Goal: Transaction & Acquisition: Purchase product/service

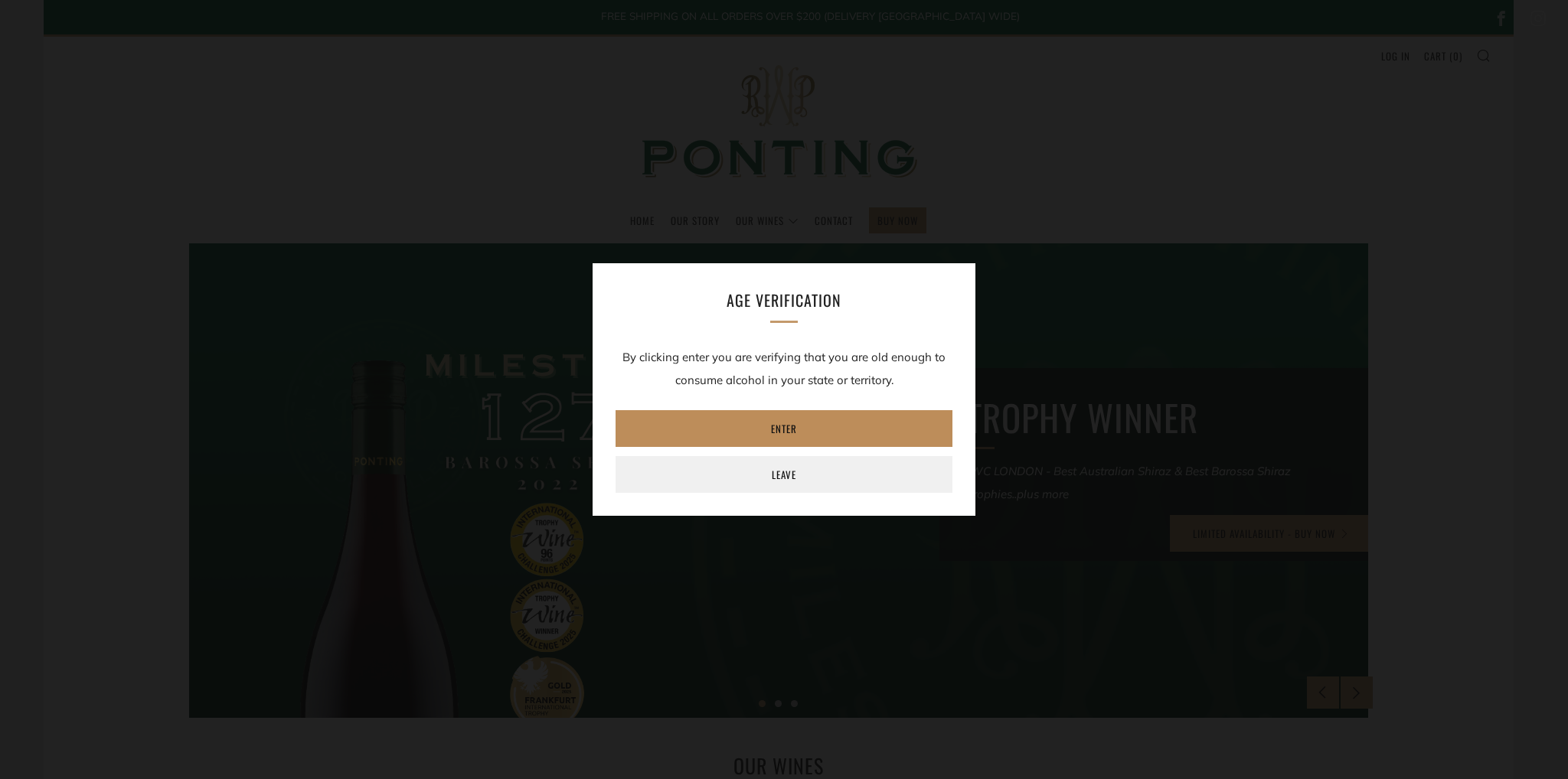
click at [819, 430] on link "Enter" at bounding box center [784, 429] width 336 height 37
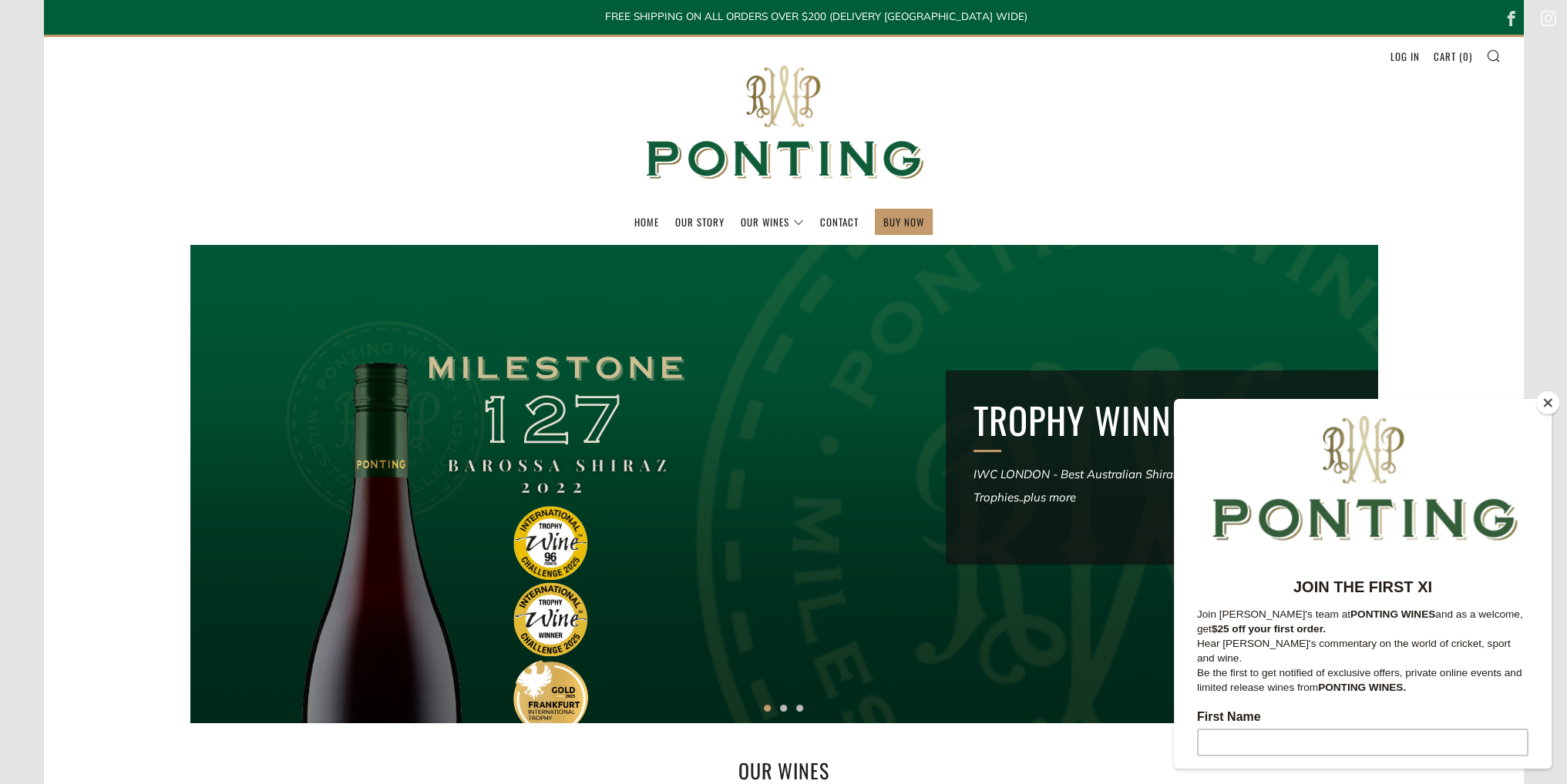
click at [1547, 402] on button "Close" at bounding box center [1548, 402] width 23 height 23
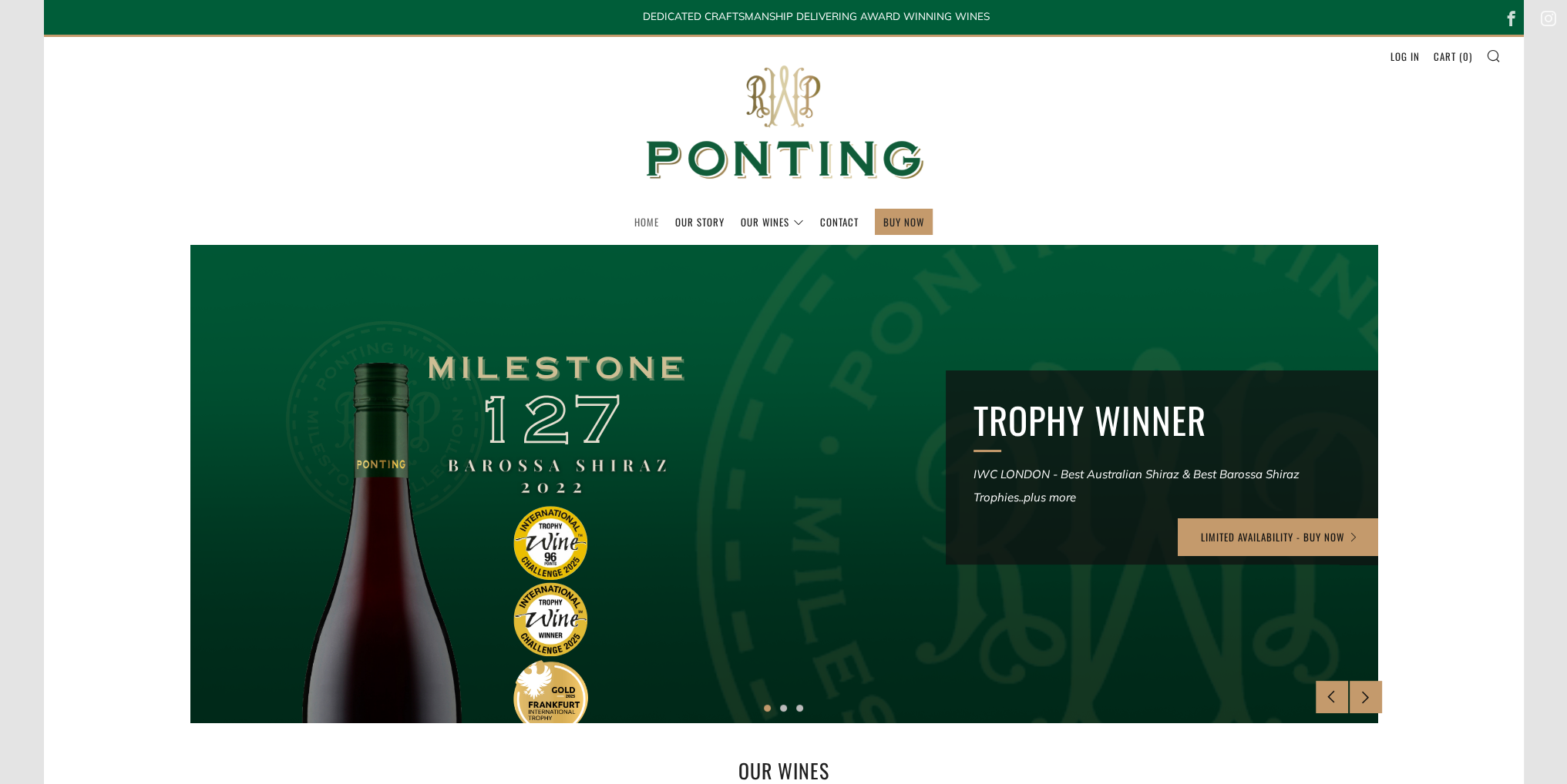
click at [651, 223] on link "Home" at bounding box center [646, 222] width 25 height 25
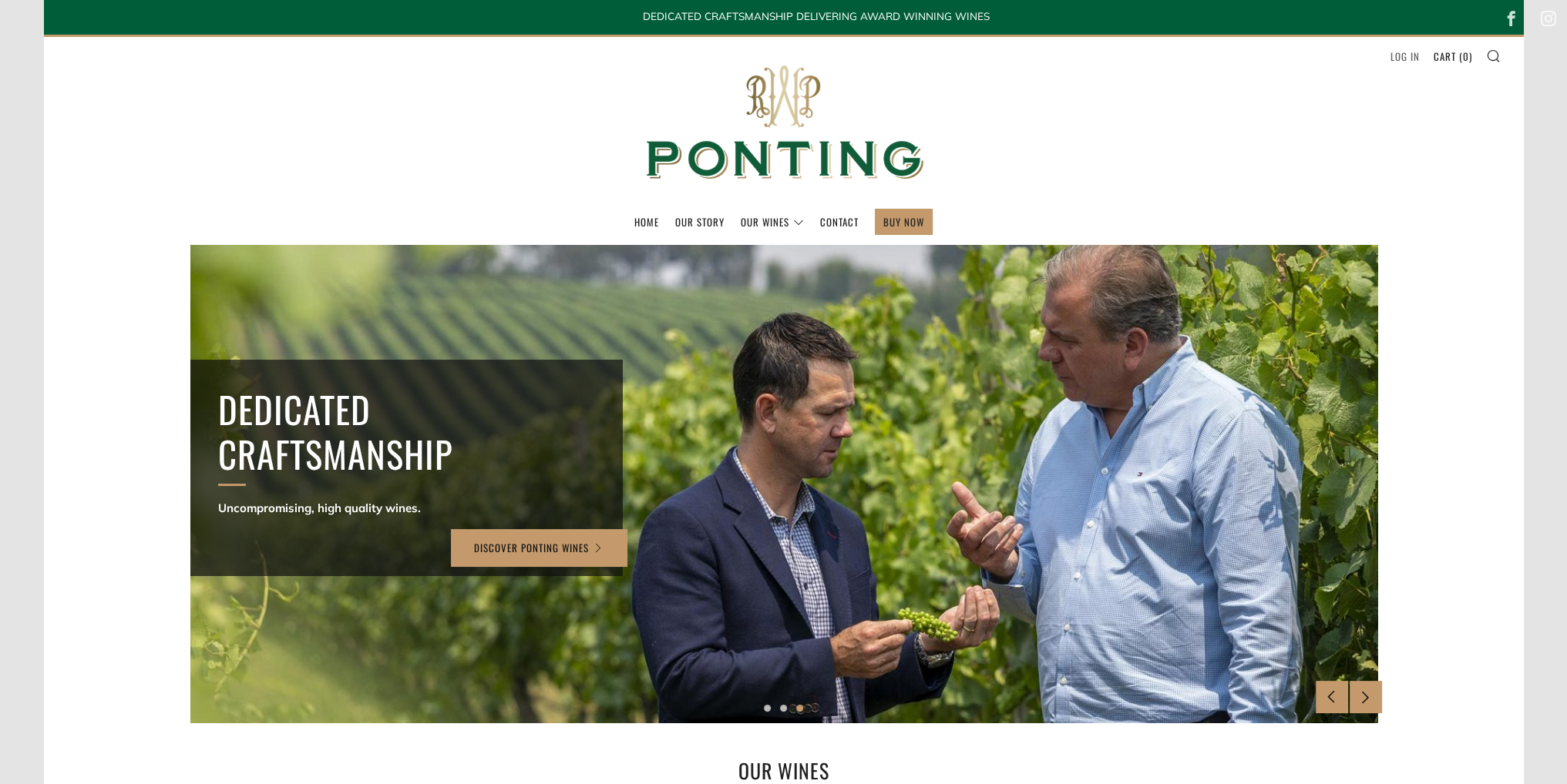
click at [1400, 54] on link "Log in" at bounding box center [1405, 56] width 29 height 25
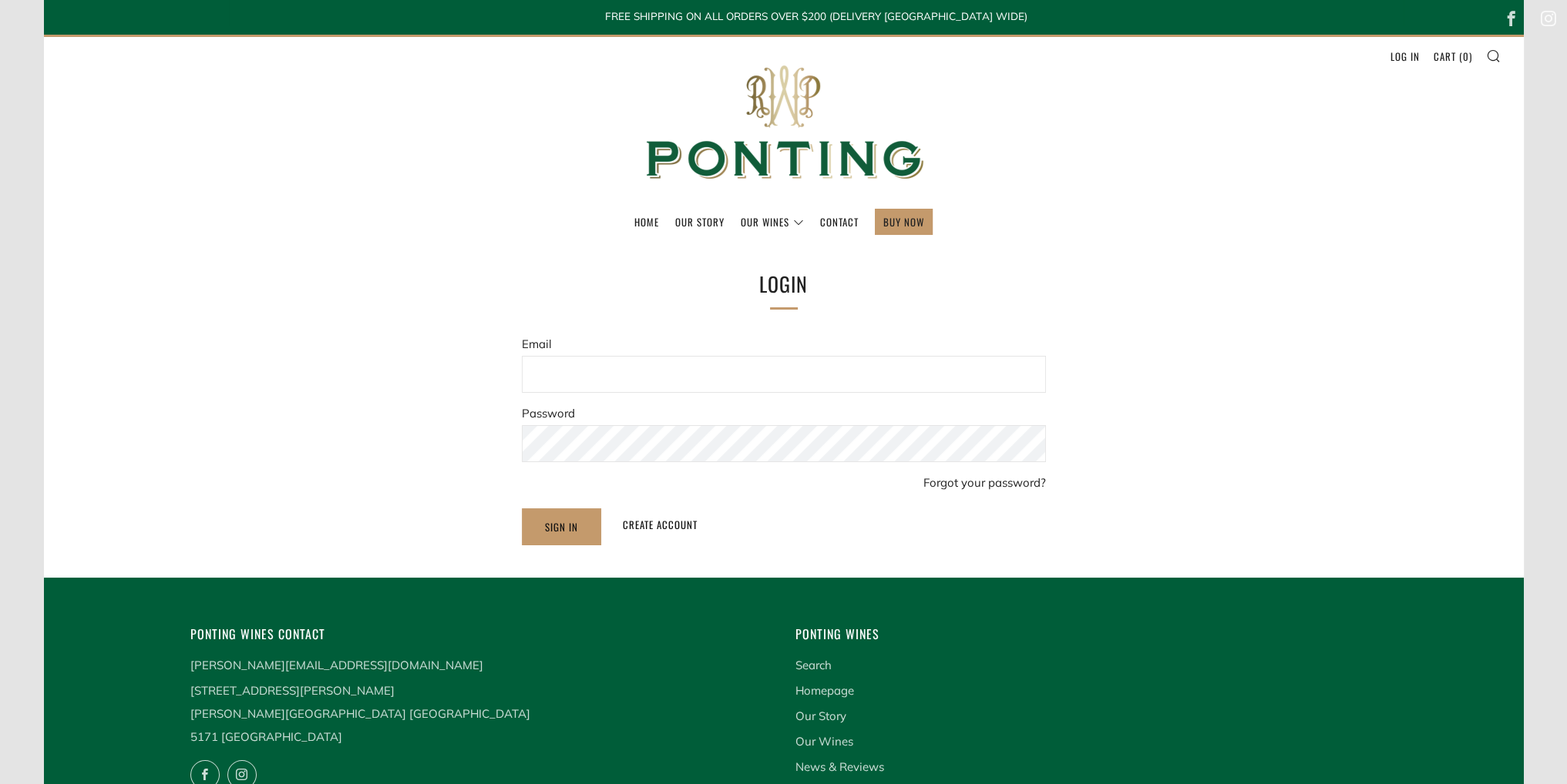
click at [606, 371] on input "Email" at bounding box center [784, 375] width 524 height 37
click at [662, 416] on form "Email Password Forgot your password? Sign In Create account" at bounding box center [784, 439] width 524 height 213
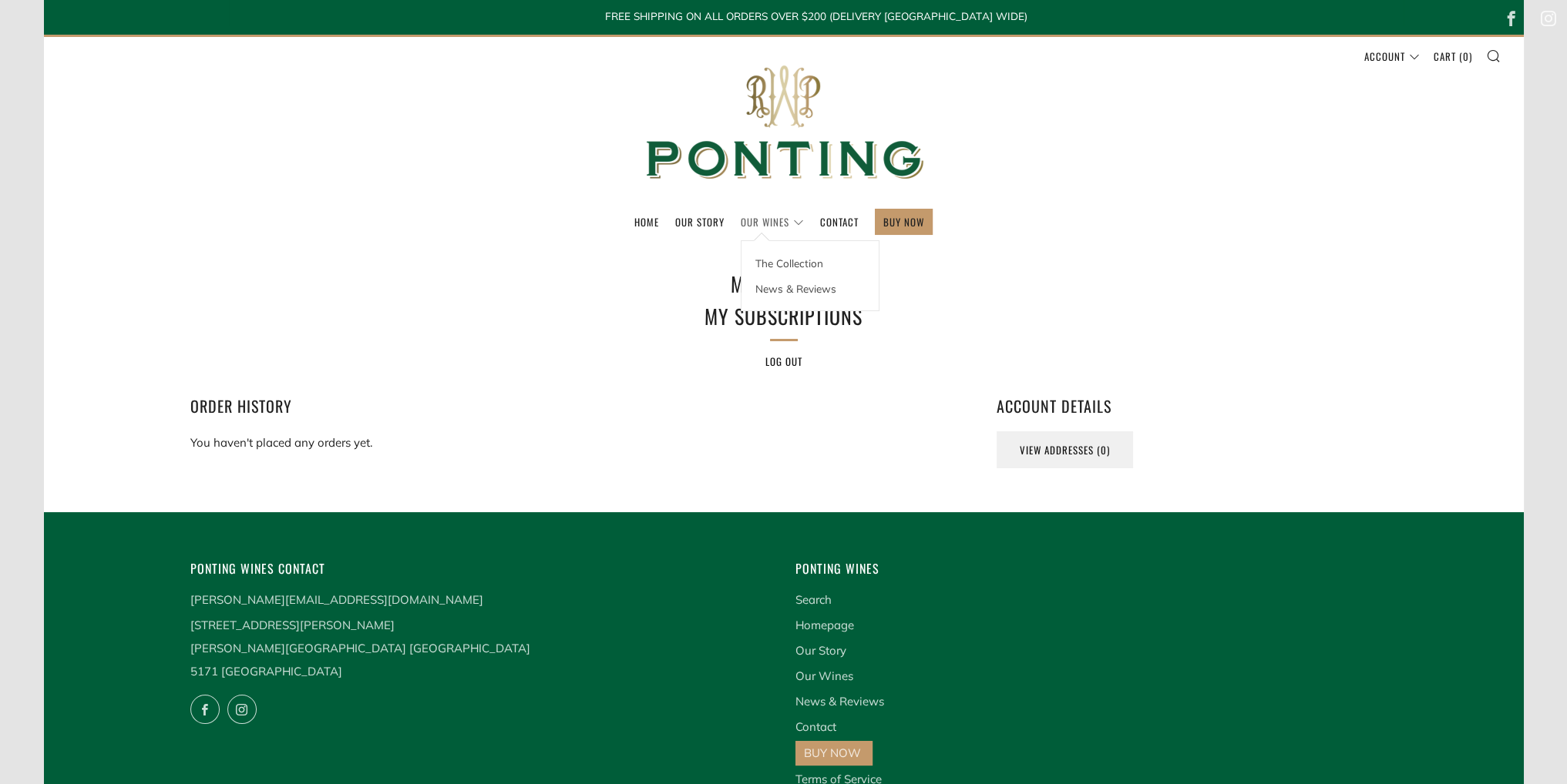
click at [761, 222] on link "Our Wines" at bounding box center [772, 222] width 64 height 25
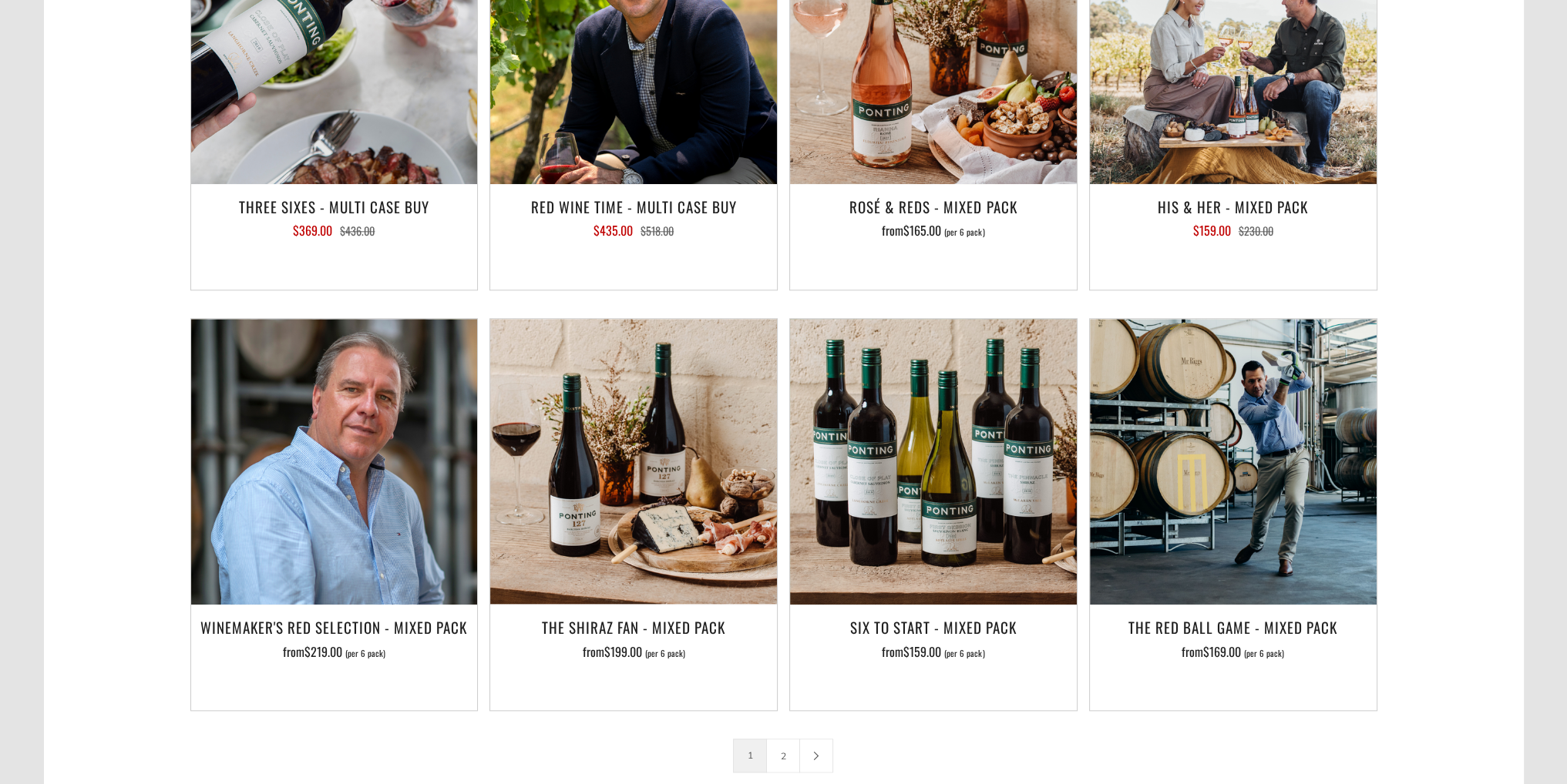
scroll to position [2234, 0]
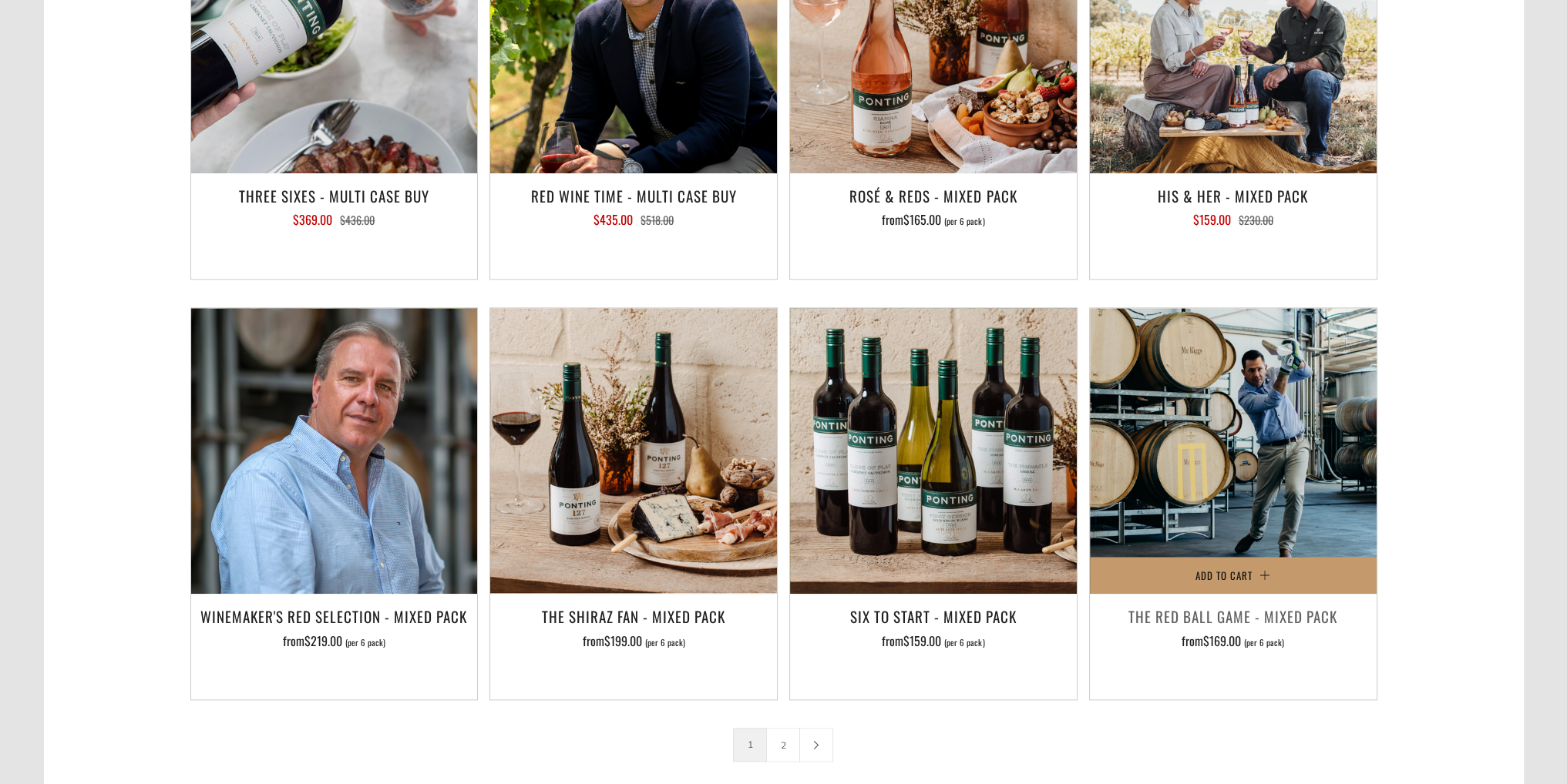
click at [1287, 604] on h3 "The Red Ball Game - Mixed Pack" at bounding box center [1233, 617] width 272 height 26
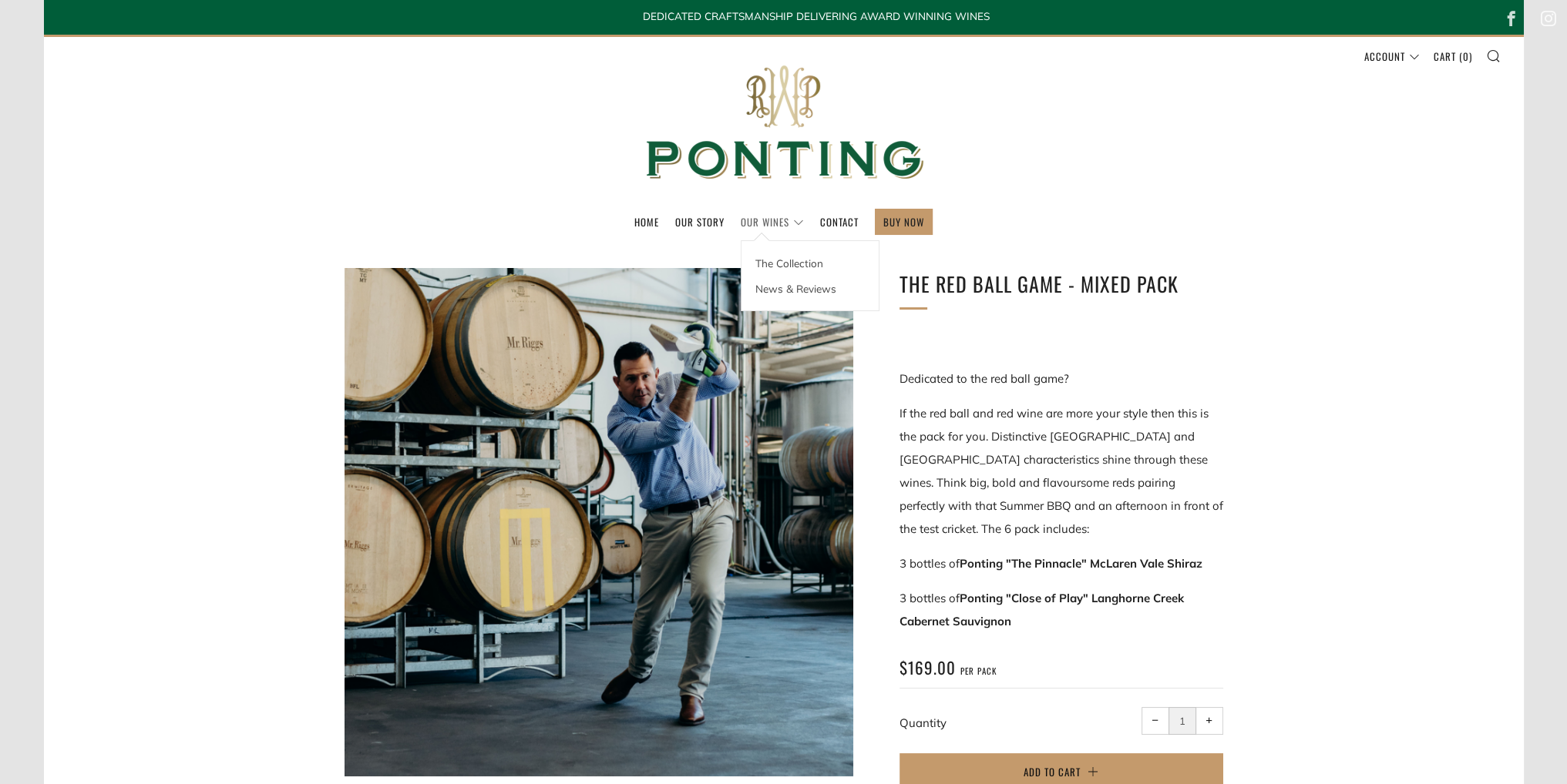
click at [753, 223] on link "Our Wines" at bounding box center [772, 222] width 64 height 25
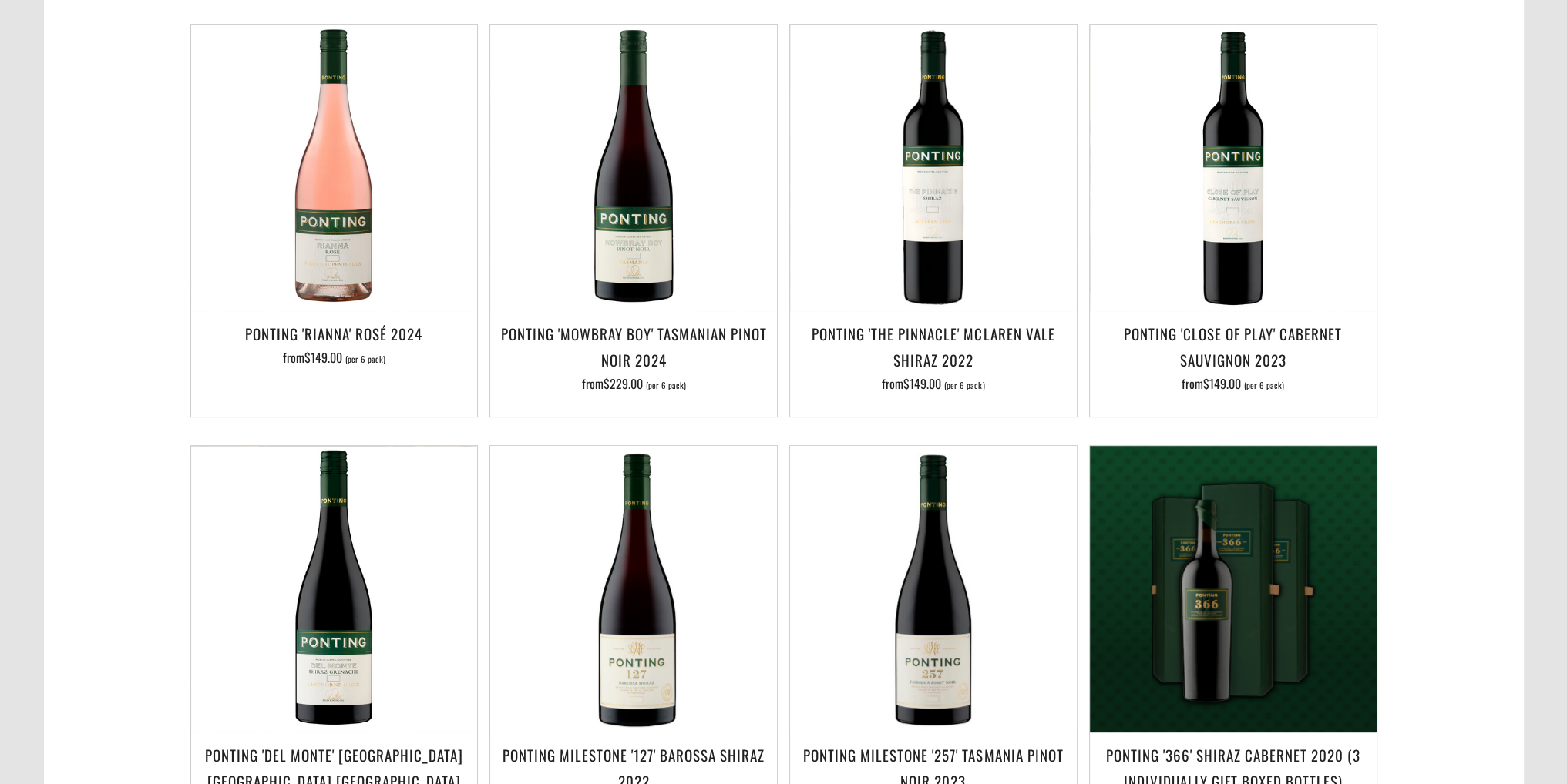
scroll to position [847, 0]
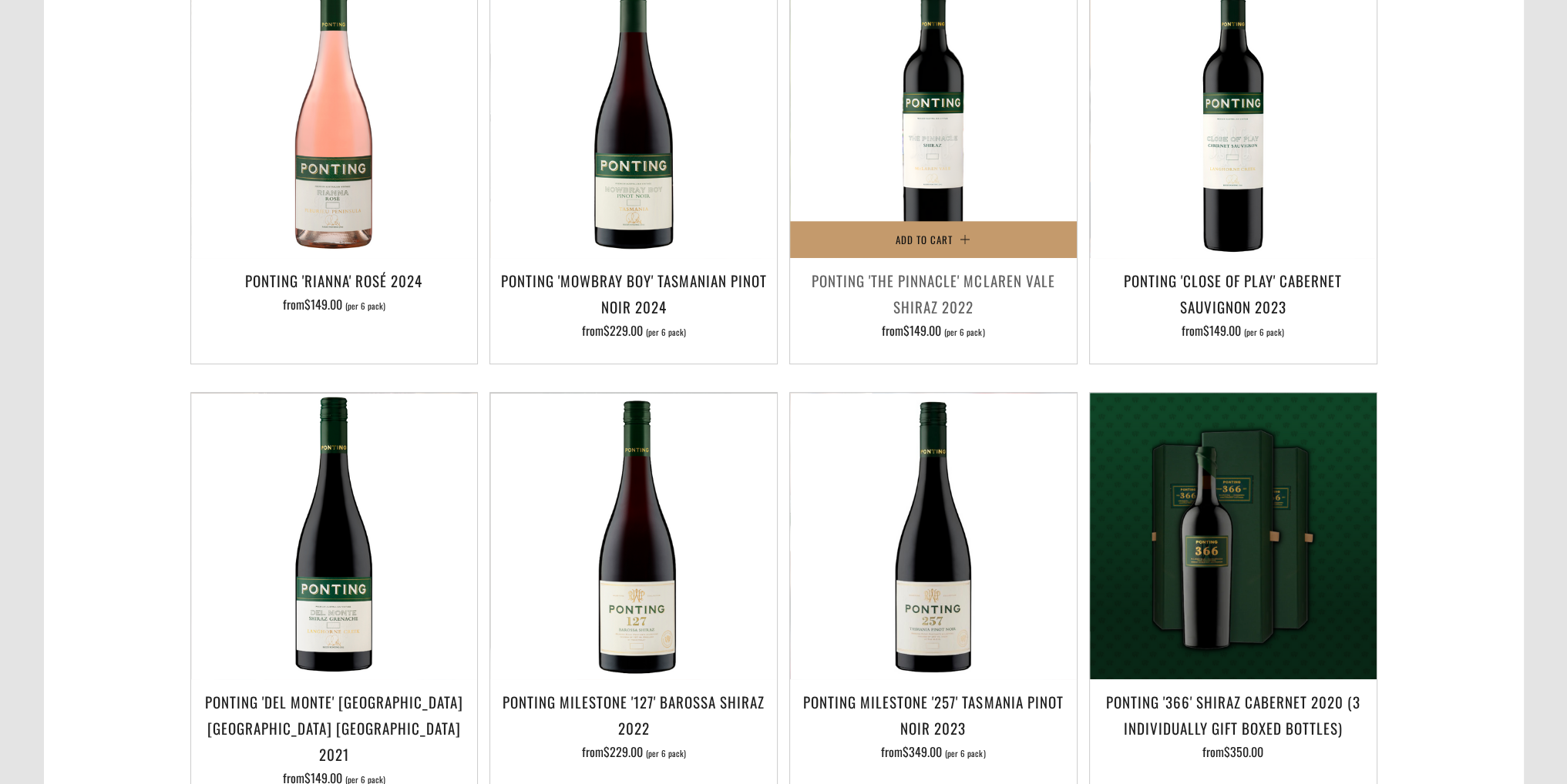
click at [963, 268] on h3 "Ponting 'The Pinnacle' McLaren Vale Shiraz 2022" at bounding box center [933, 294] width 272 height 52
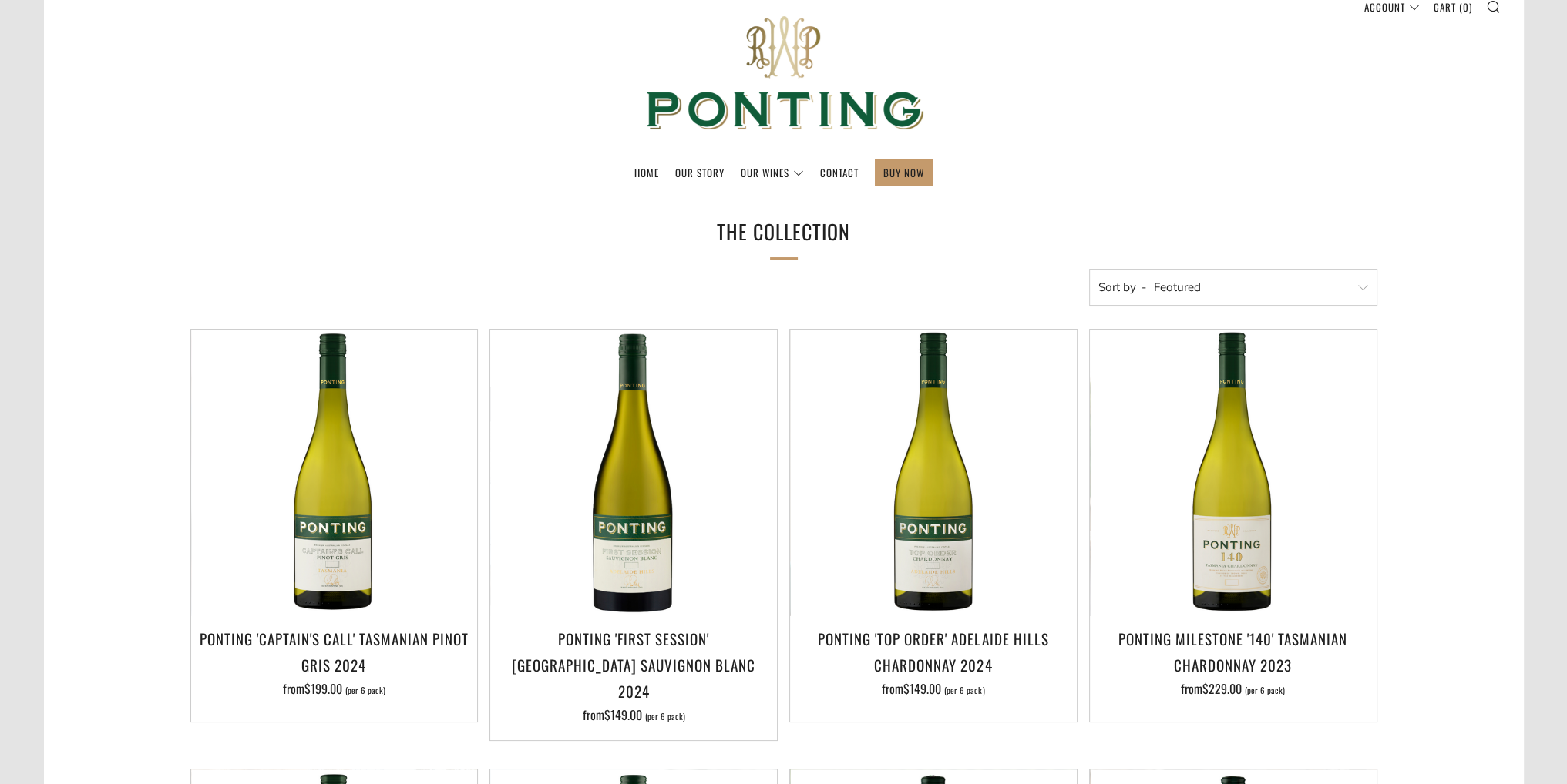
scroll to position [0, 0]
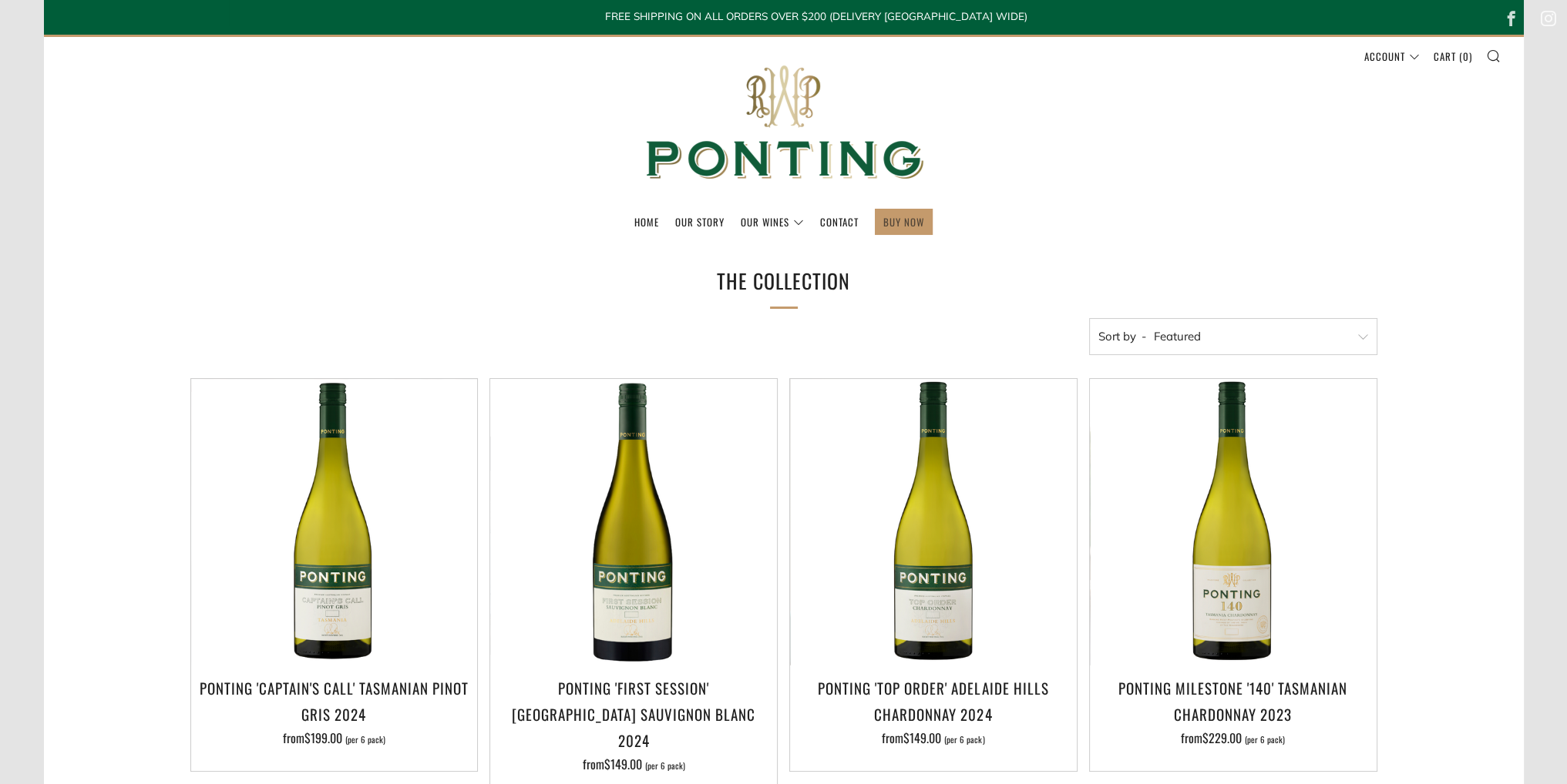
click at [911, 228] on link "BUY NOW" at bounding box center [903, 222] width 41 height 25
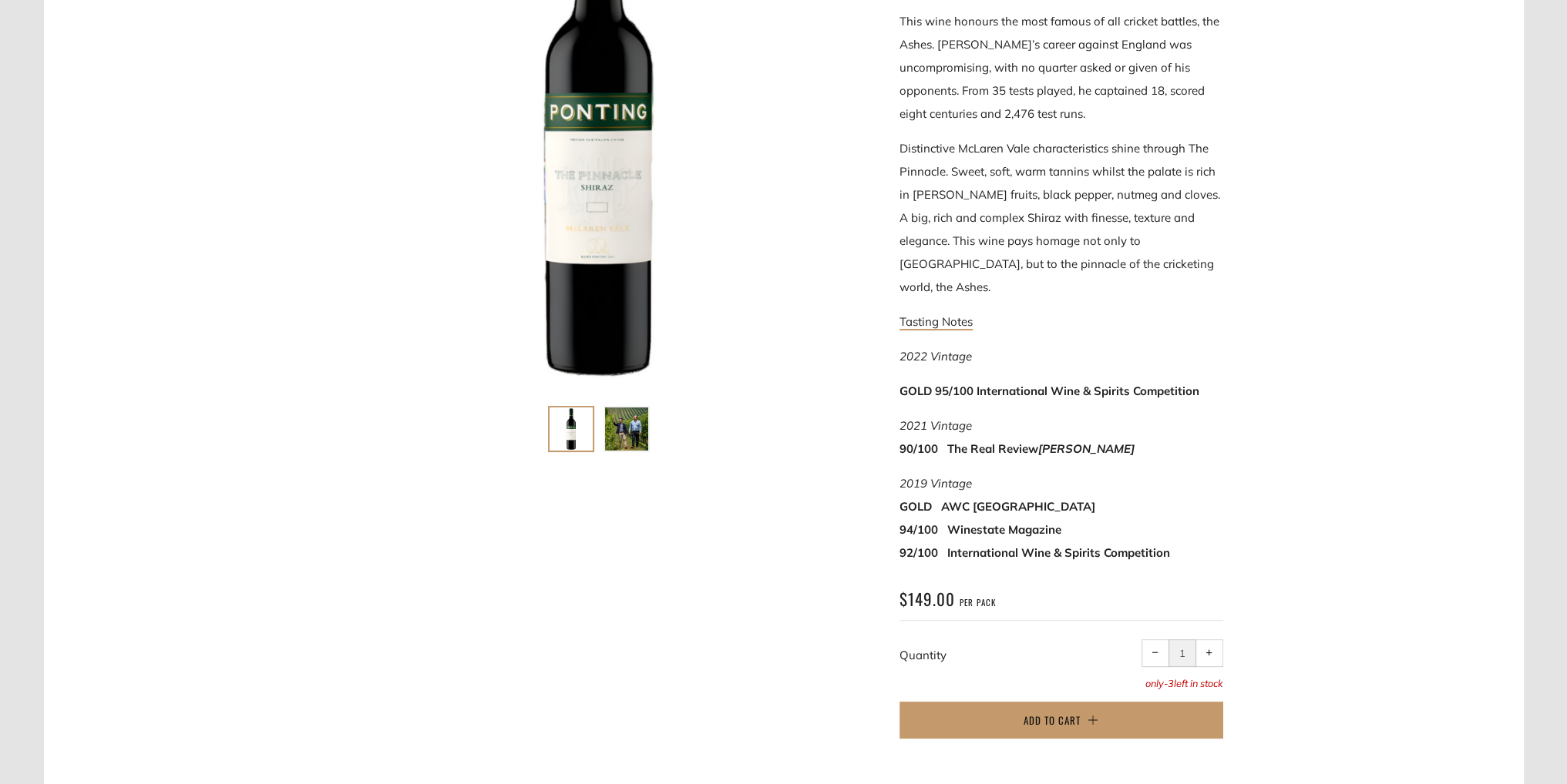
scroll to position [462, 0]
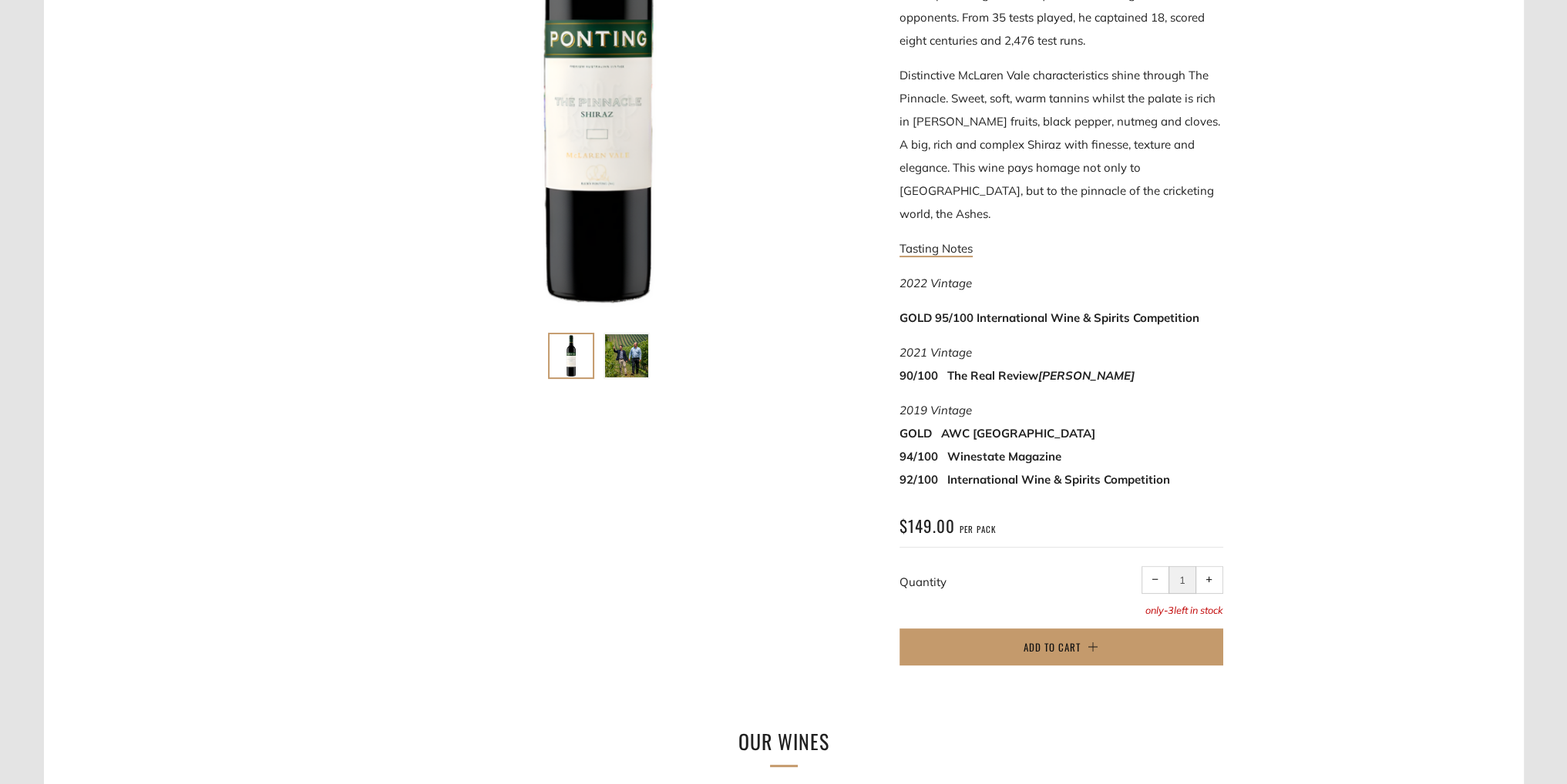
click at [1208, 576] on span "+" at bounding box center [1209, 580] width 7 height 7
click at [1082, 628] on button "Add to Cart" at bounding box center [1062, 647] width 324 height 37
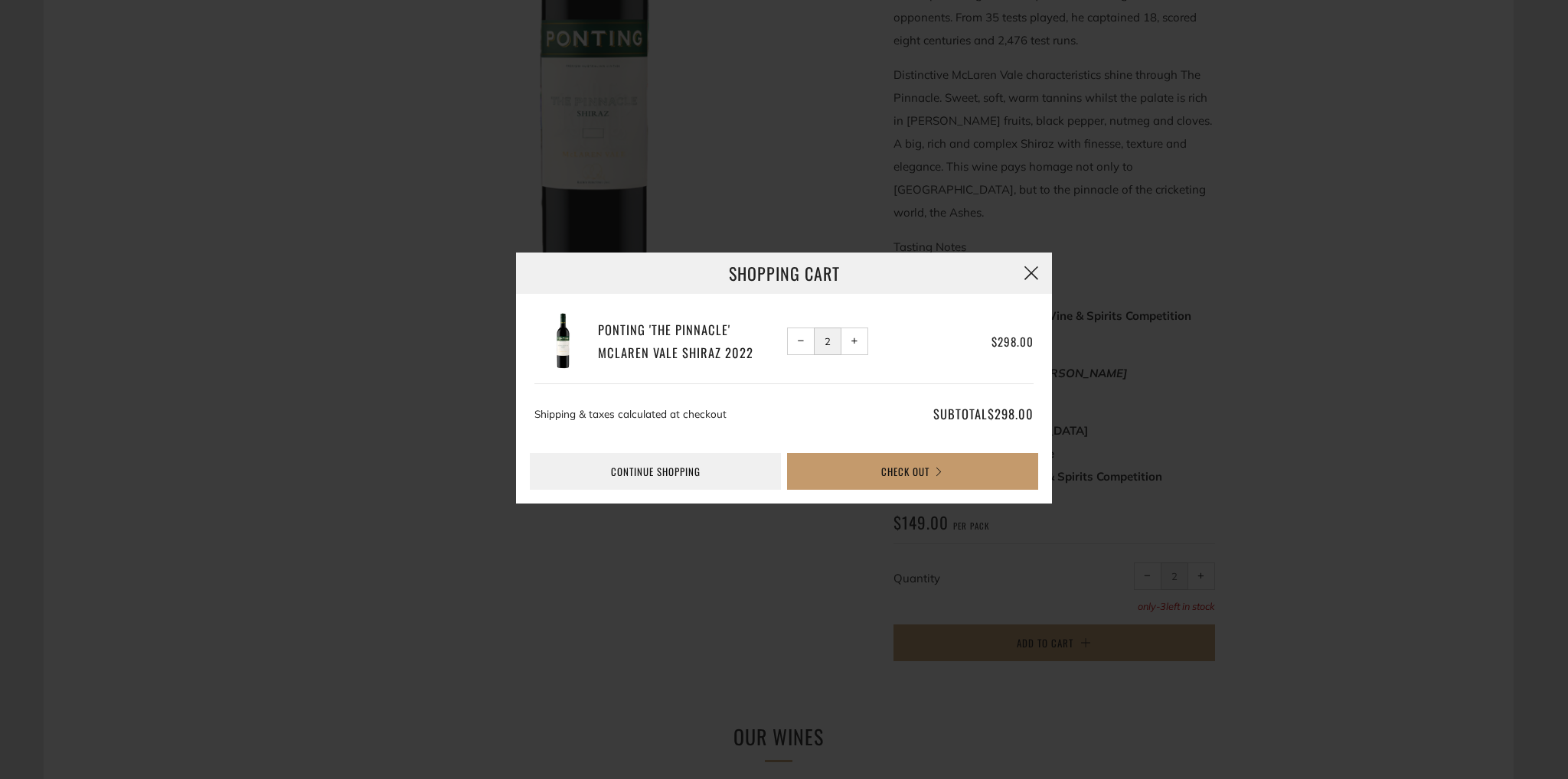
click at [1029, 272] on button "button" at bounding box center [1030, 272] width 41 height 41
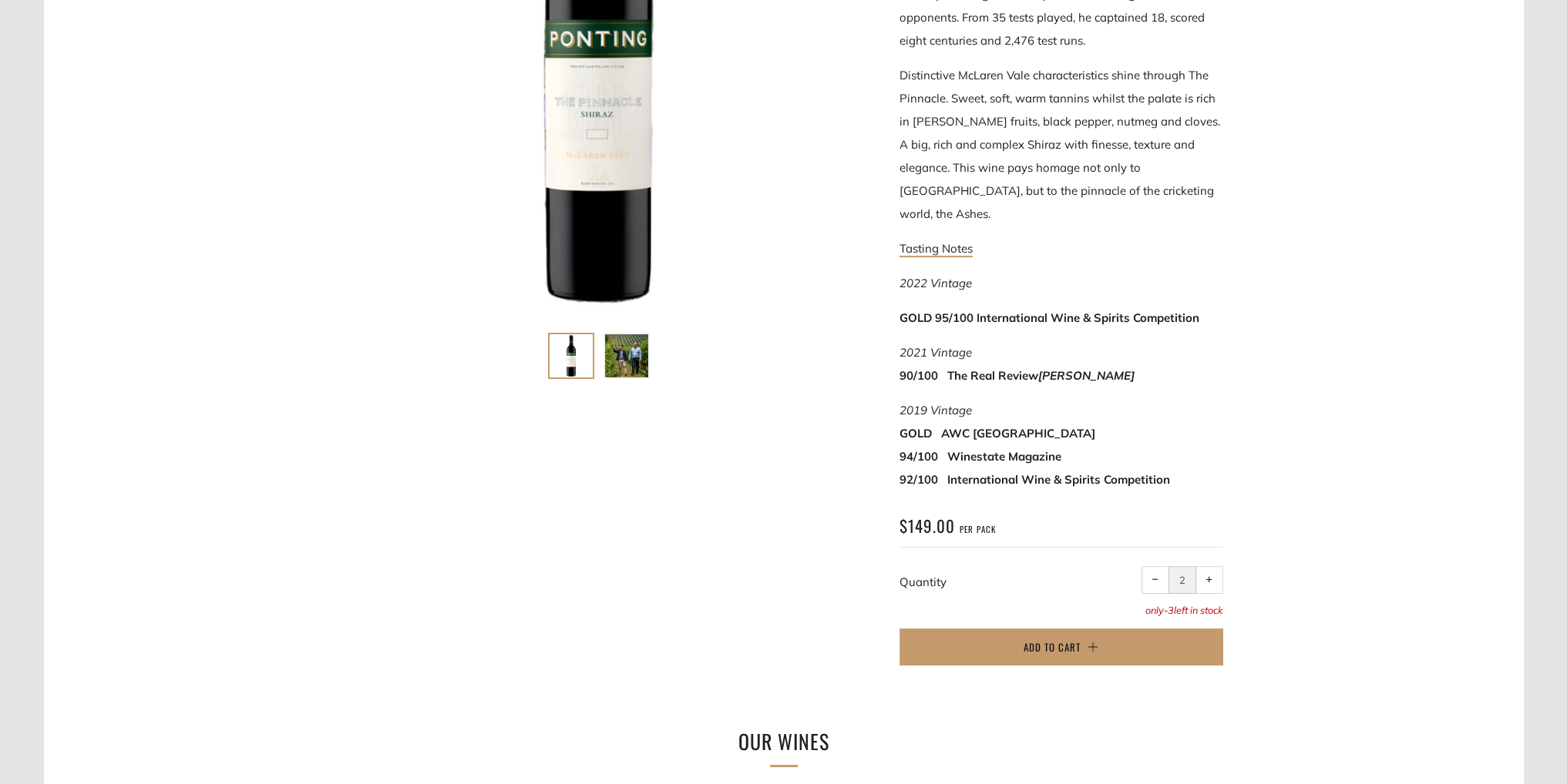
click at [1162, 566] on button "− Reduce item quantity by one" at bounding box center [1155, 580] width 28 height 28
type input "1"
click at [1158, 566] on button "− Reduce item quantity by one" at bounding box center [1155, 580] width 28 height 28
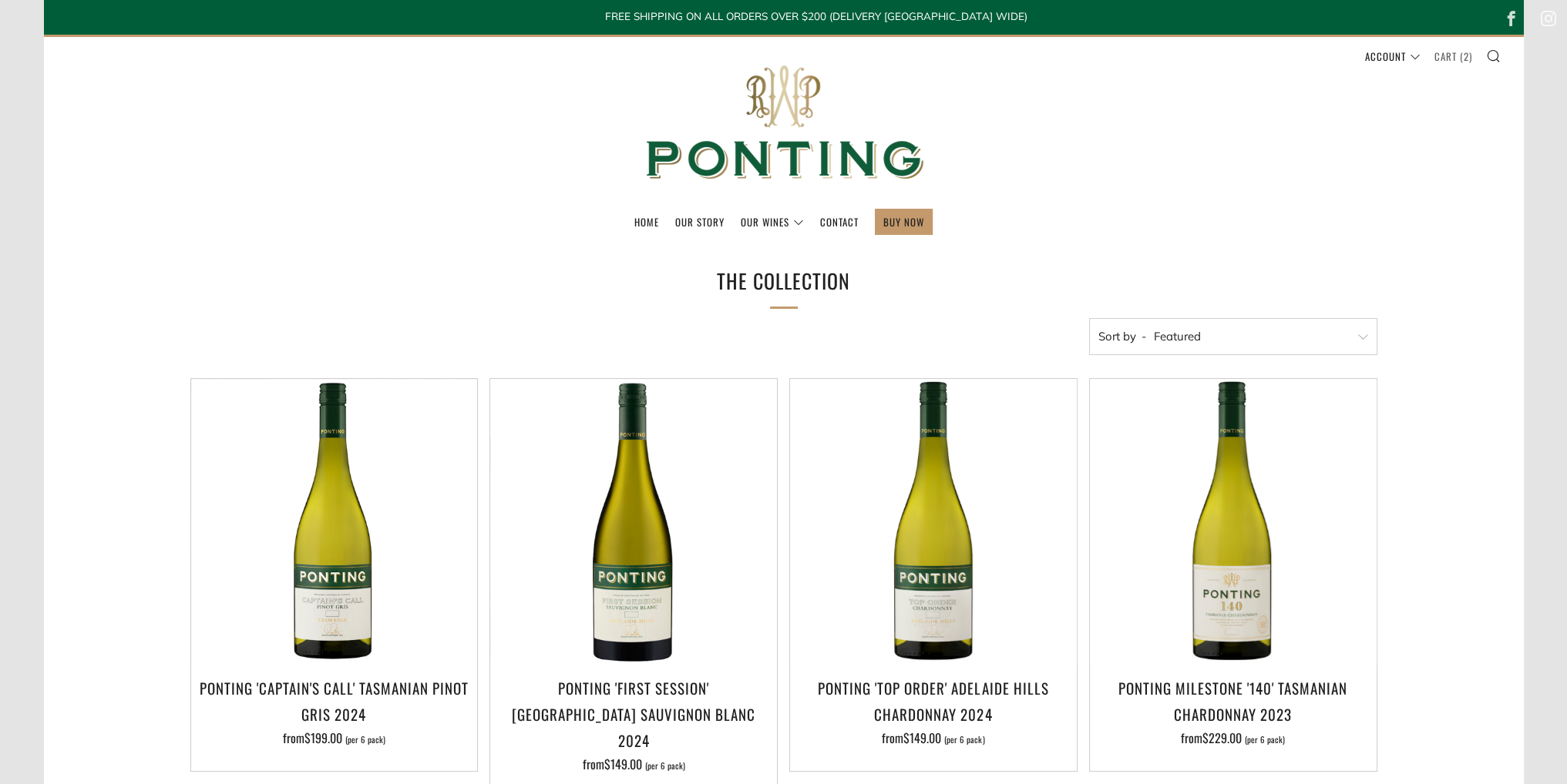
click at [1451, 51] on link "Cart ( 2 )" at bounding box center [1453, 56] width 38 height 25
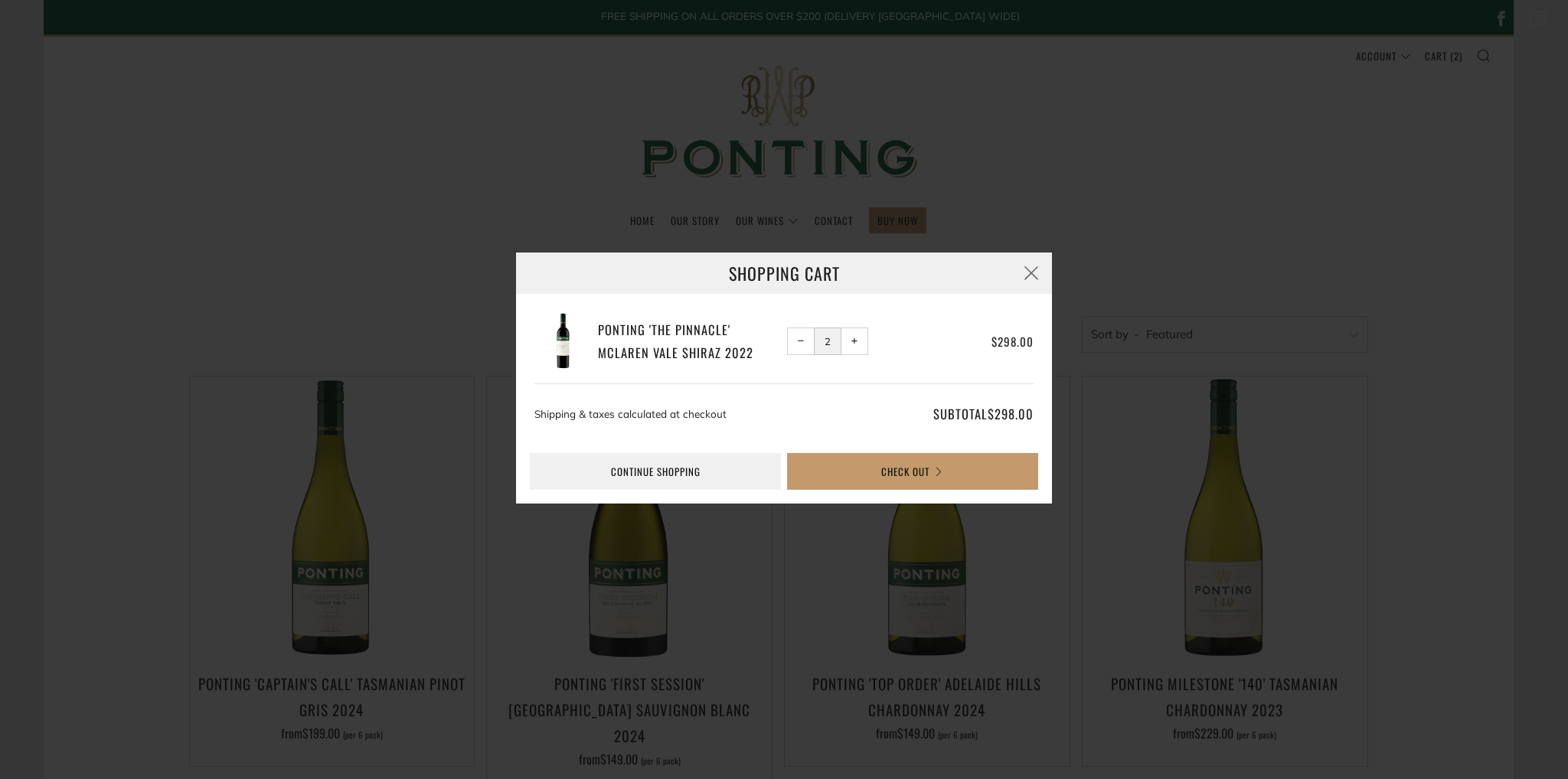
click at [797, 337] on span "−" at bounding box center [801, 341] width 7 height 7
click at [798, 337] on span "−" at bounding box center [801, 341] width 7 height 7
click at [802, 337] on span "−" at bounding box center [801, 341] width 7 height 7
click at [1029, 272] on button "button" at bounding box center [1030, 272] width 41 height 41
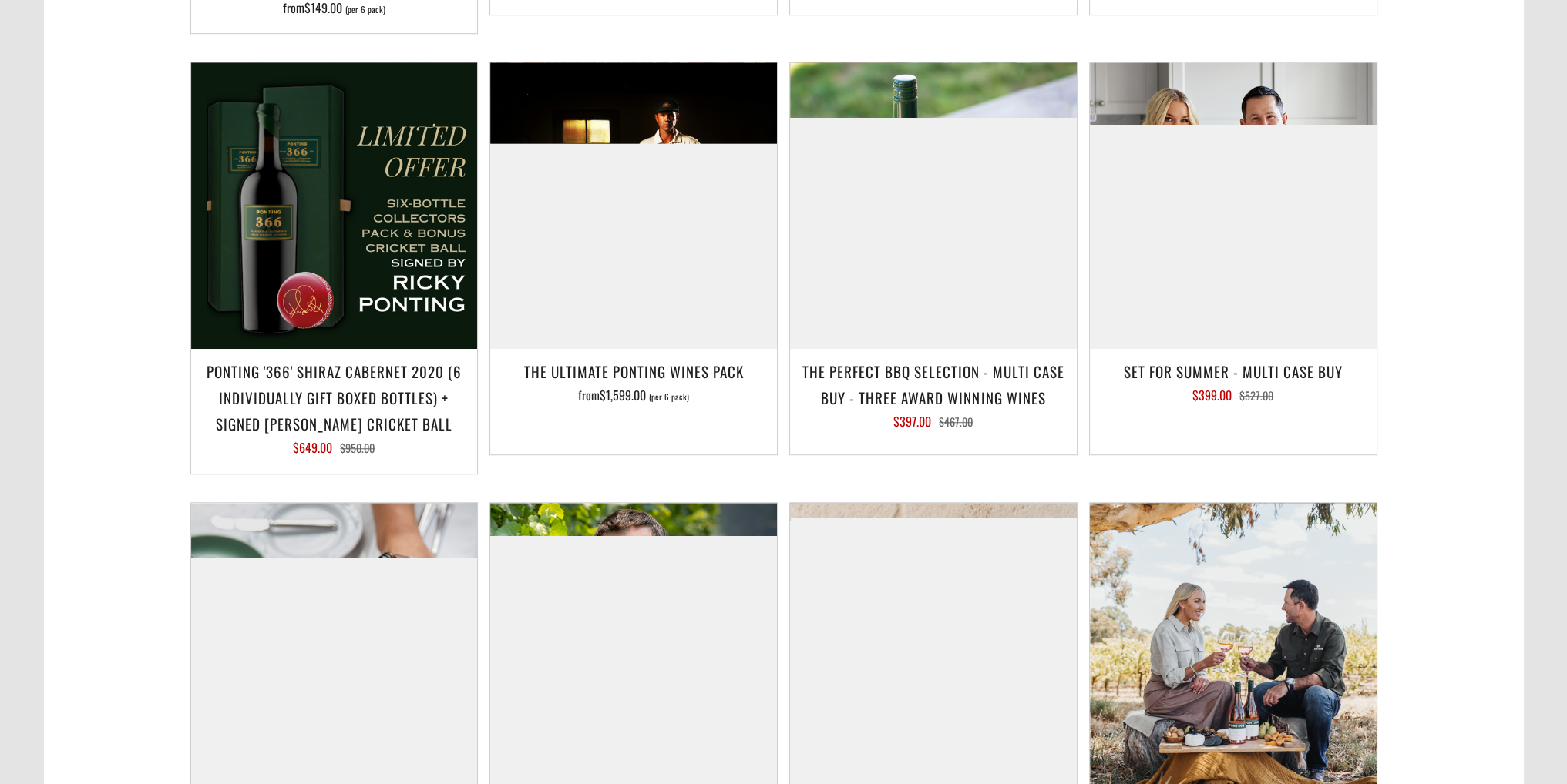
scroll to position [1849, 0]
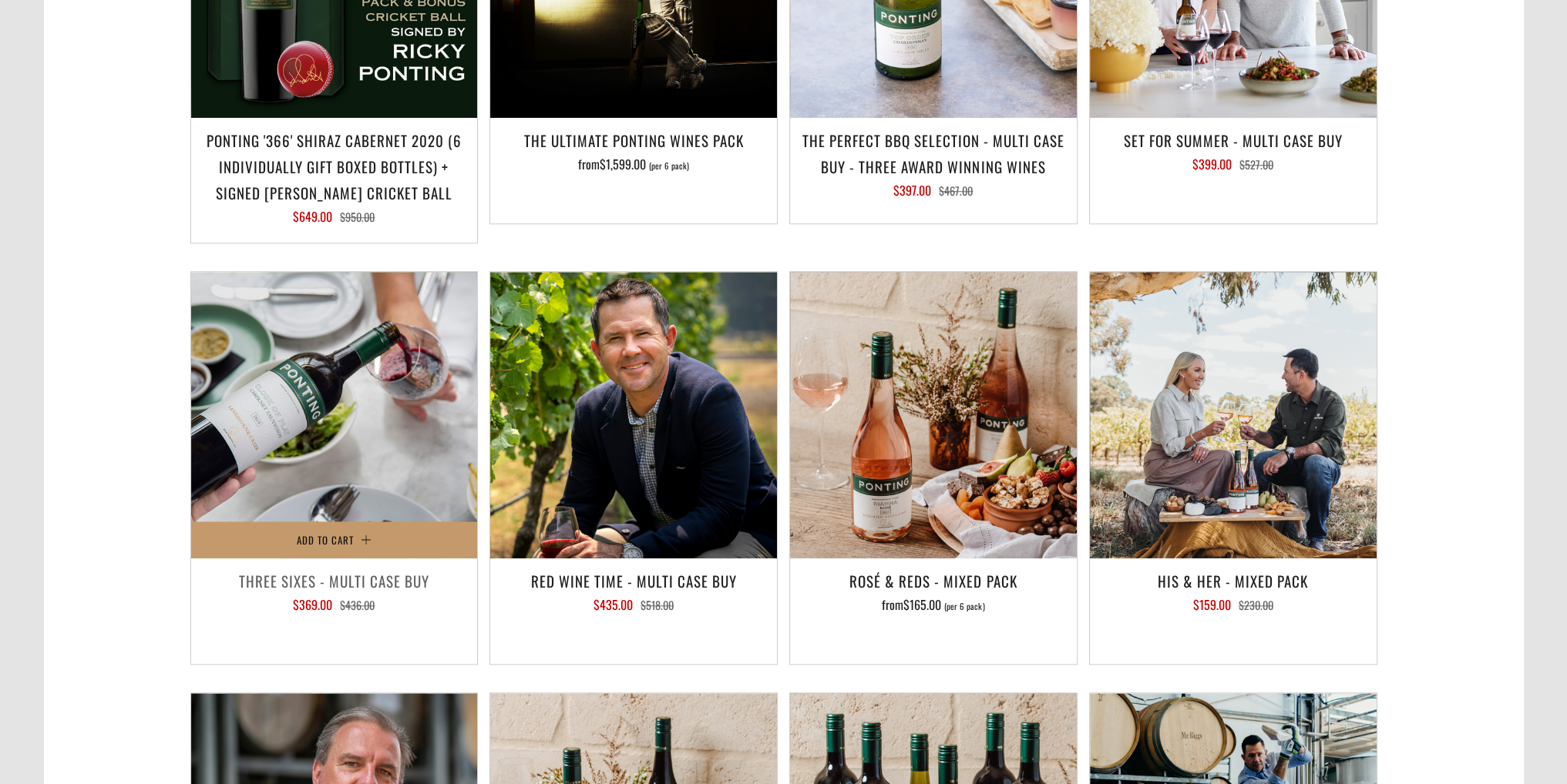
click at [391, 568] on h3 "Three Sixes - Multi Case Buy" at bounding box center [334, 581] width 272 height 26
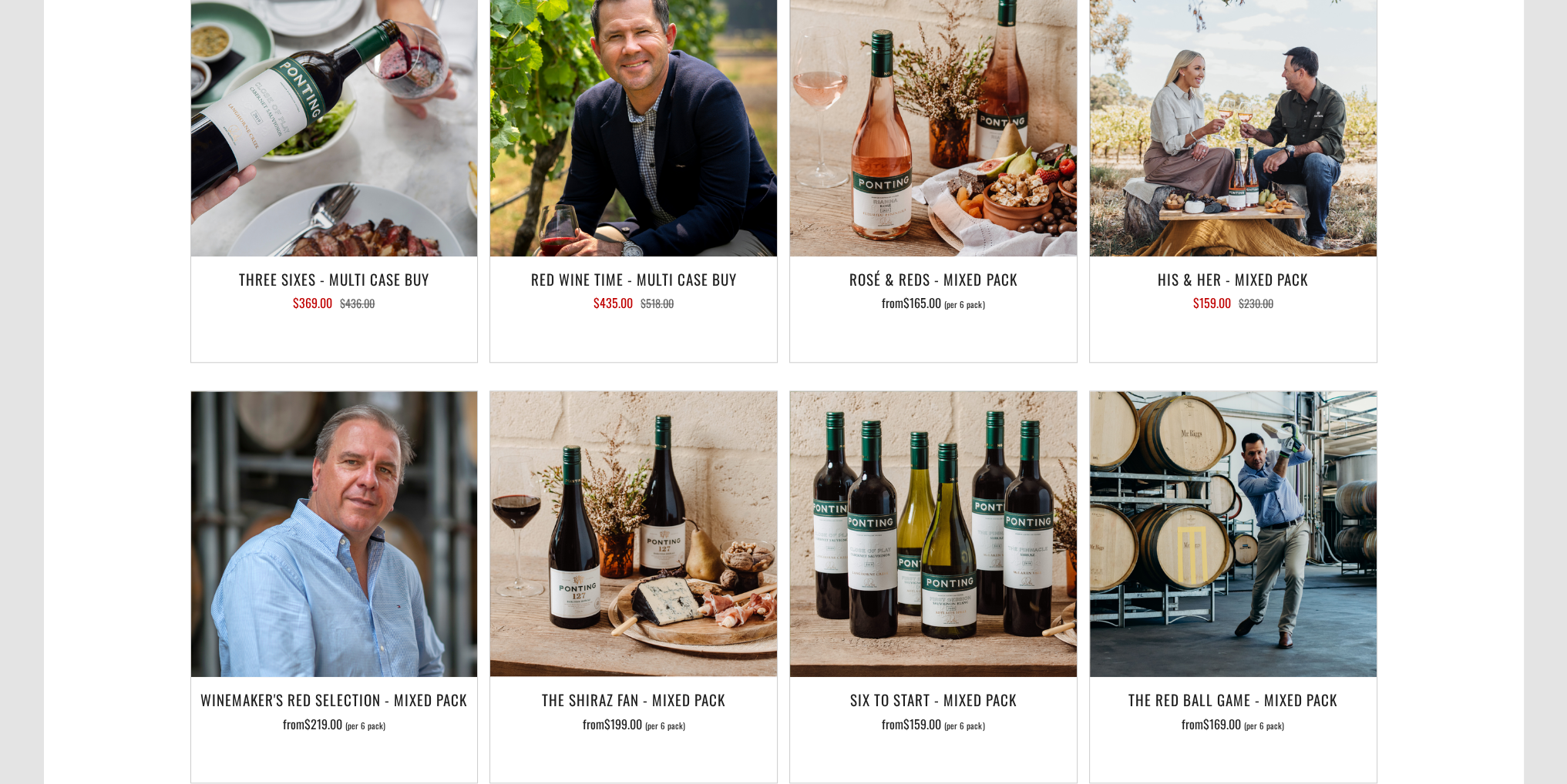
scroll to position [2157, 0]
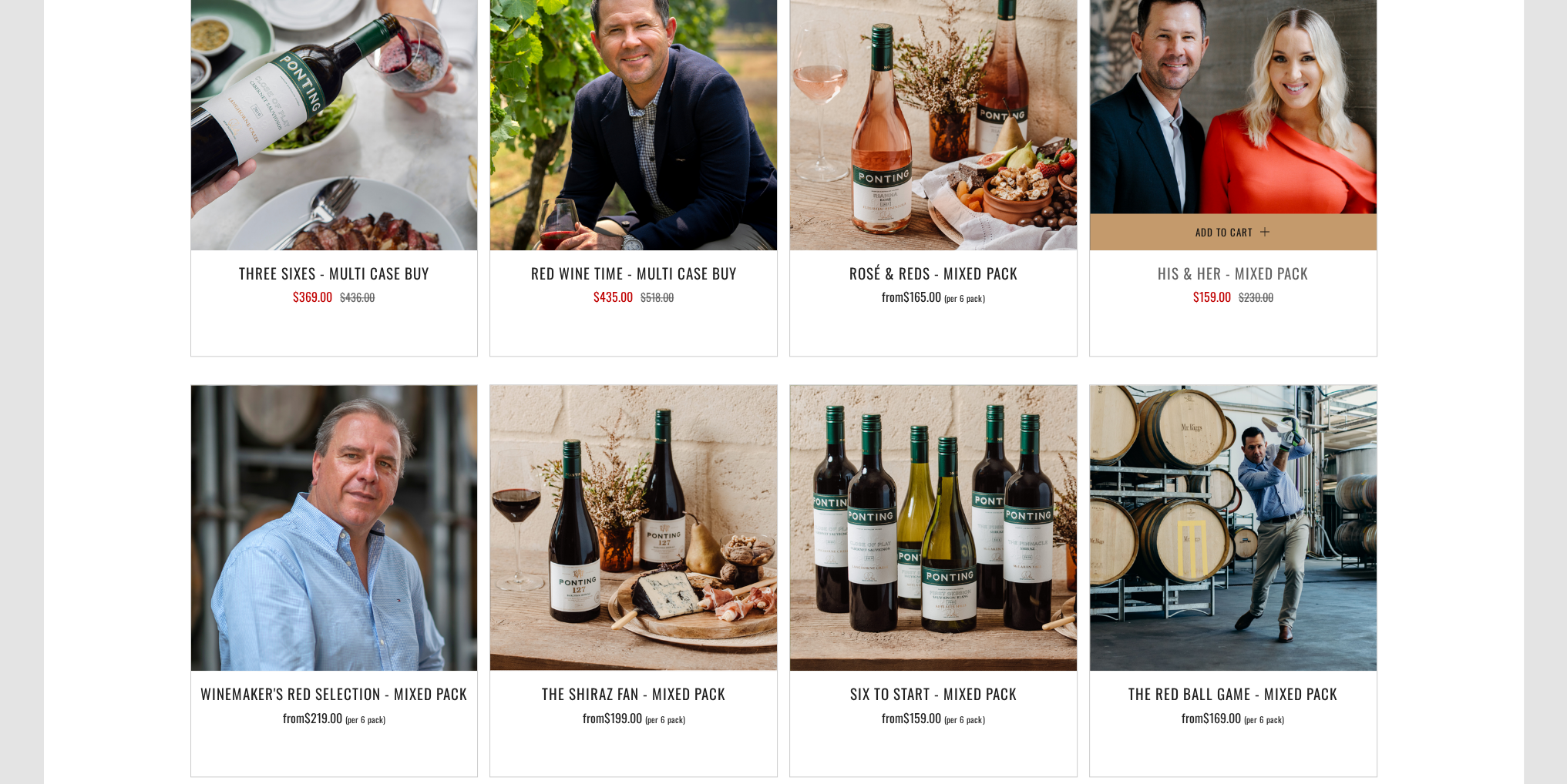
click at [1264, 158] on img at bounding box center [1233, 107] width 286 height 286
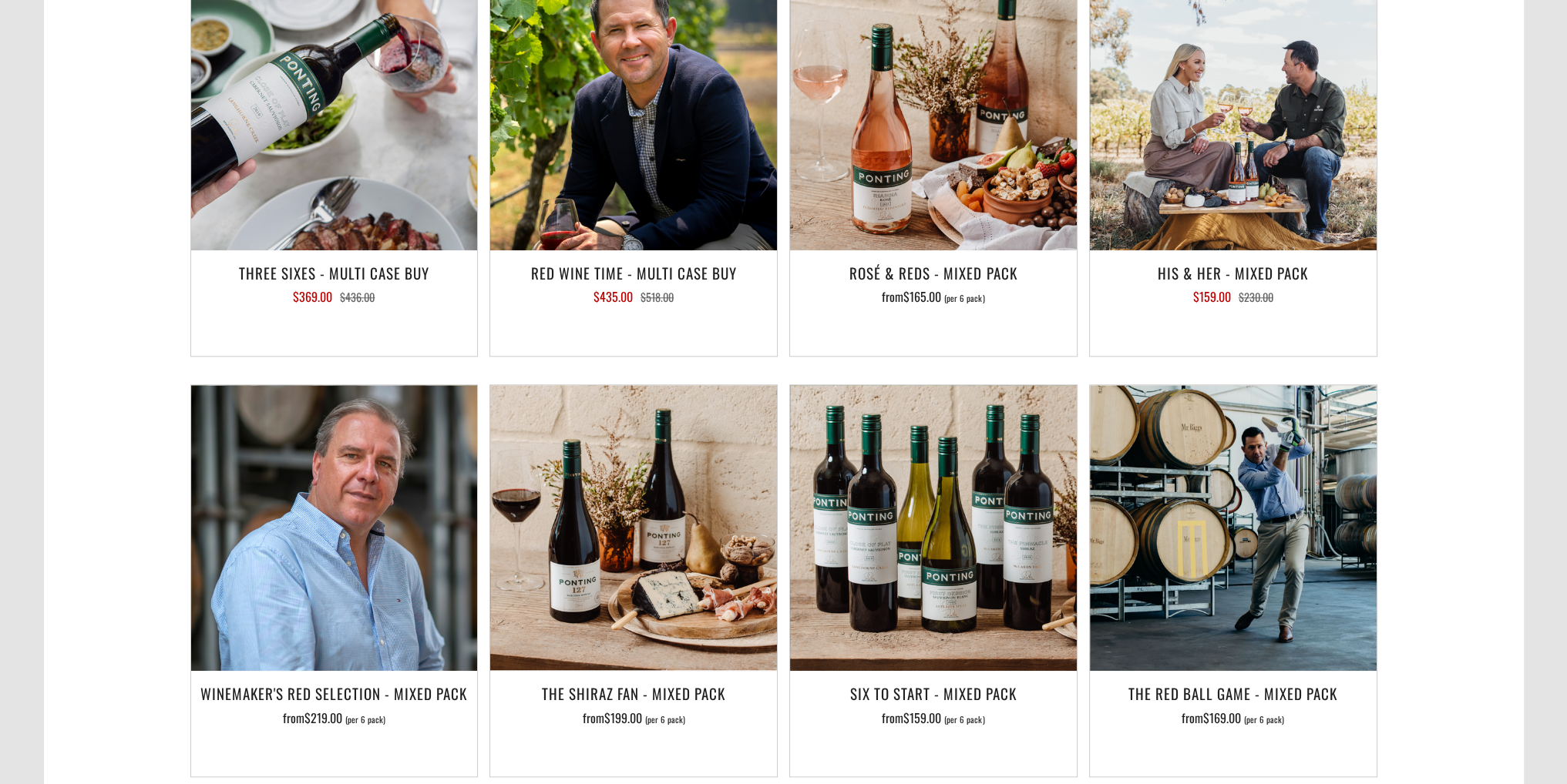
scroll to position [2312, 0]
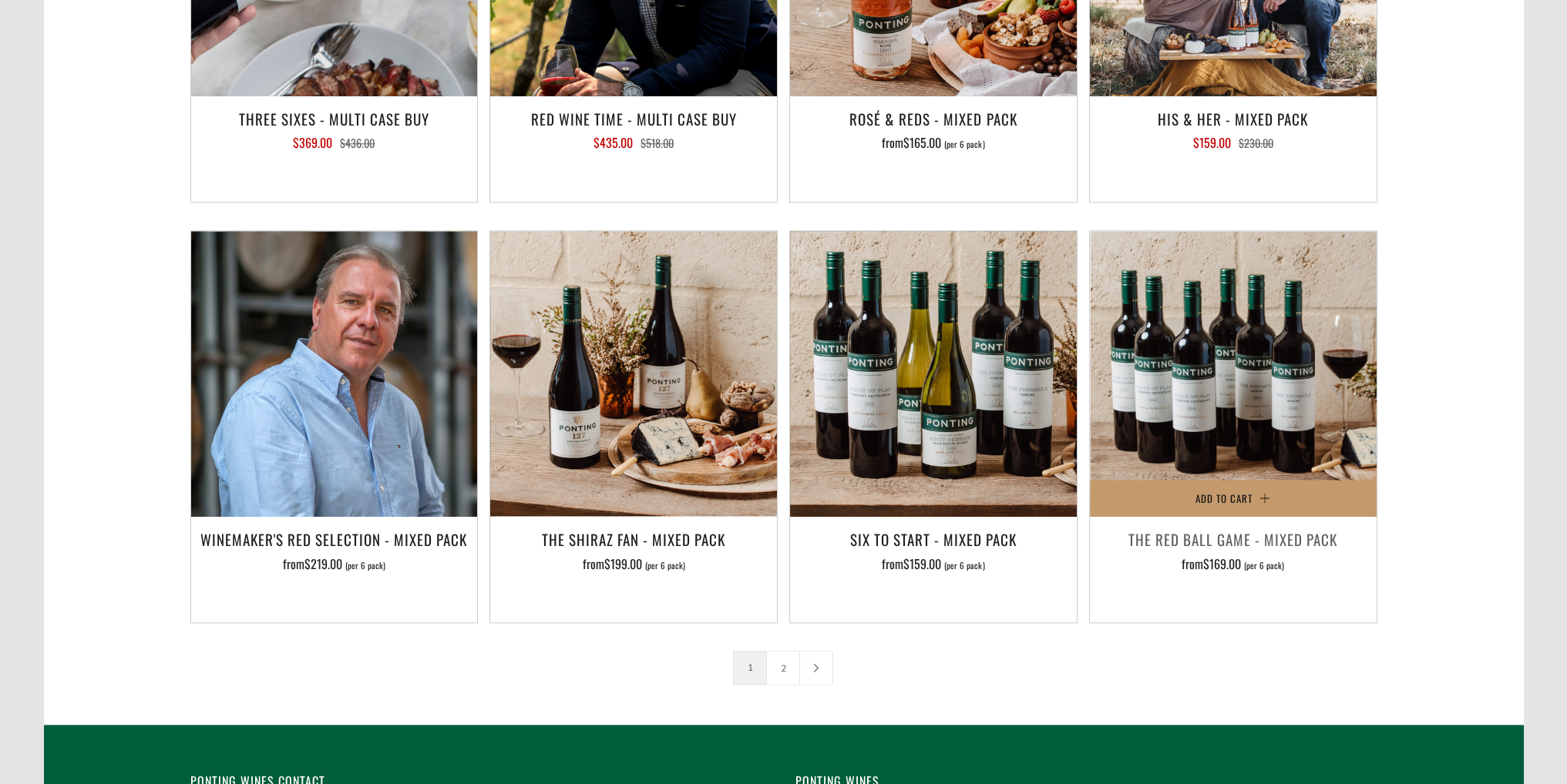
click at [1271, 430] on img at bounding box center [1233, 374] width 286 height 286
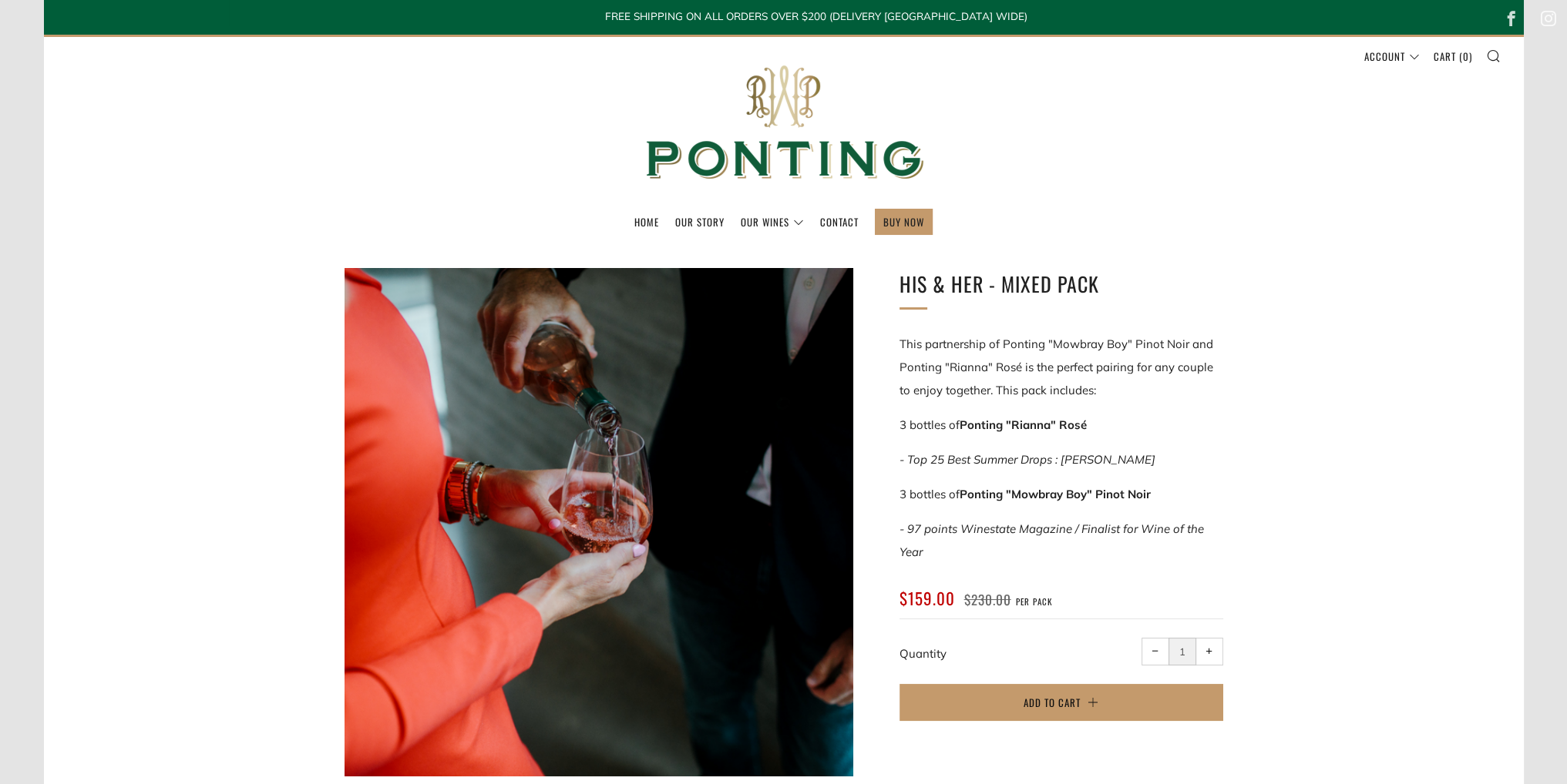
scroll to position [231, 0]
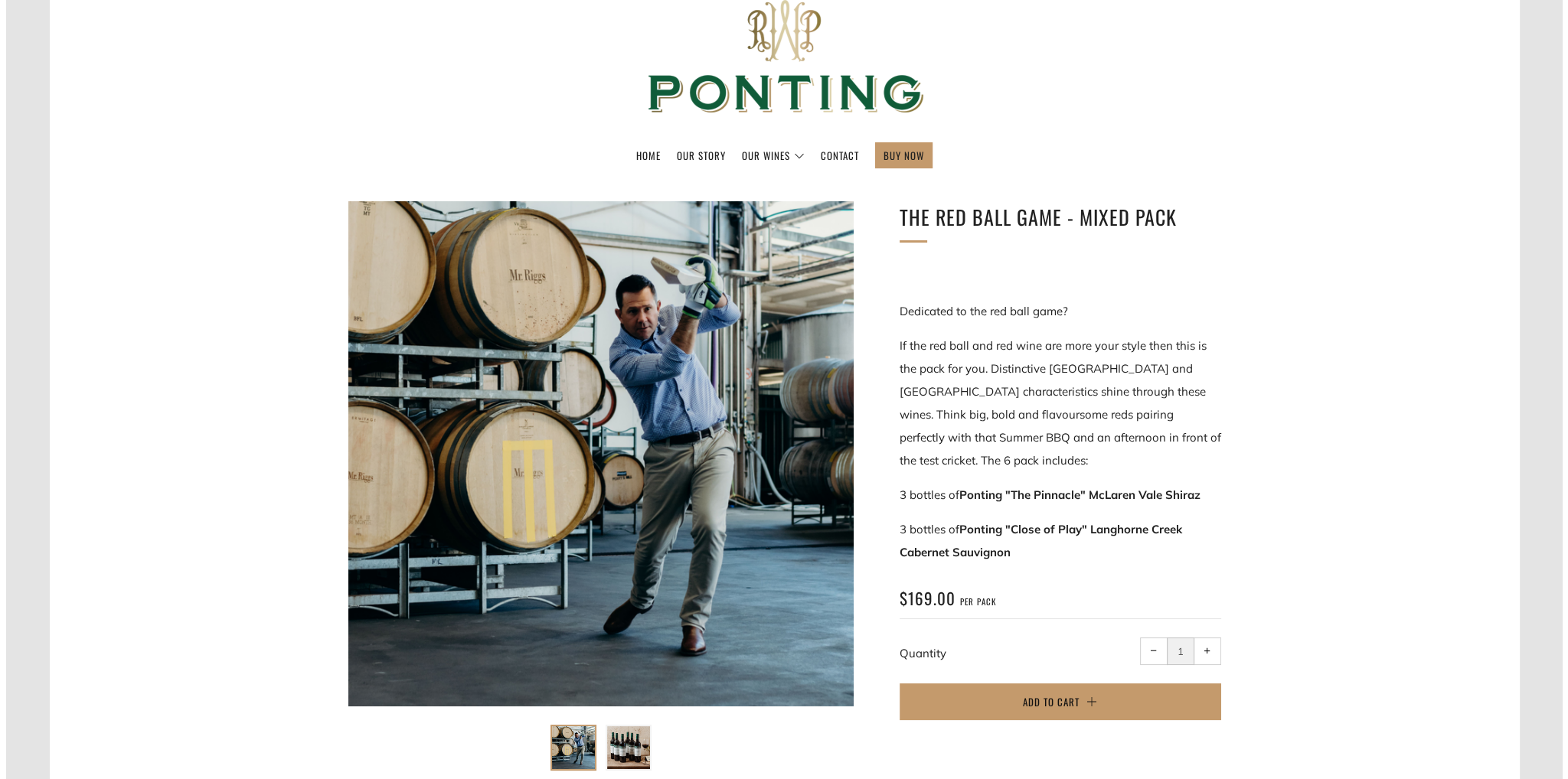
scroll to position [77, 0]
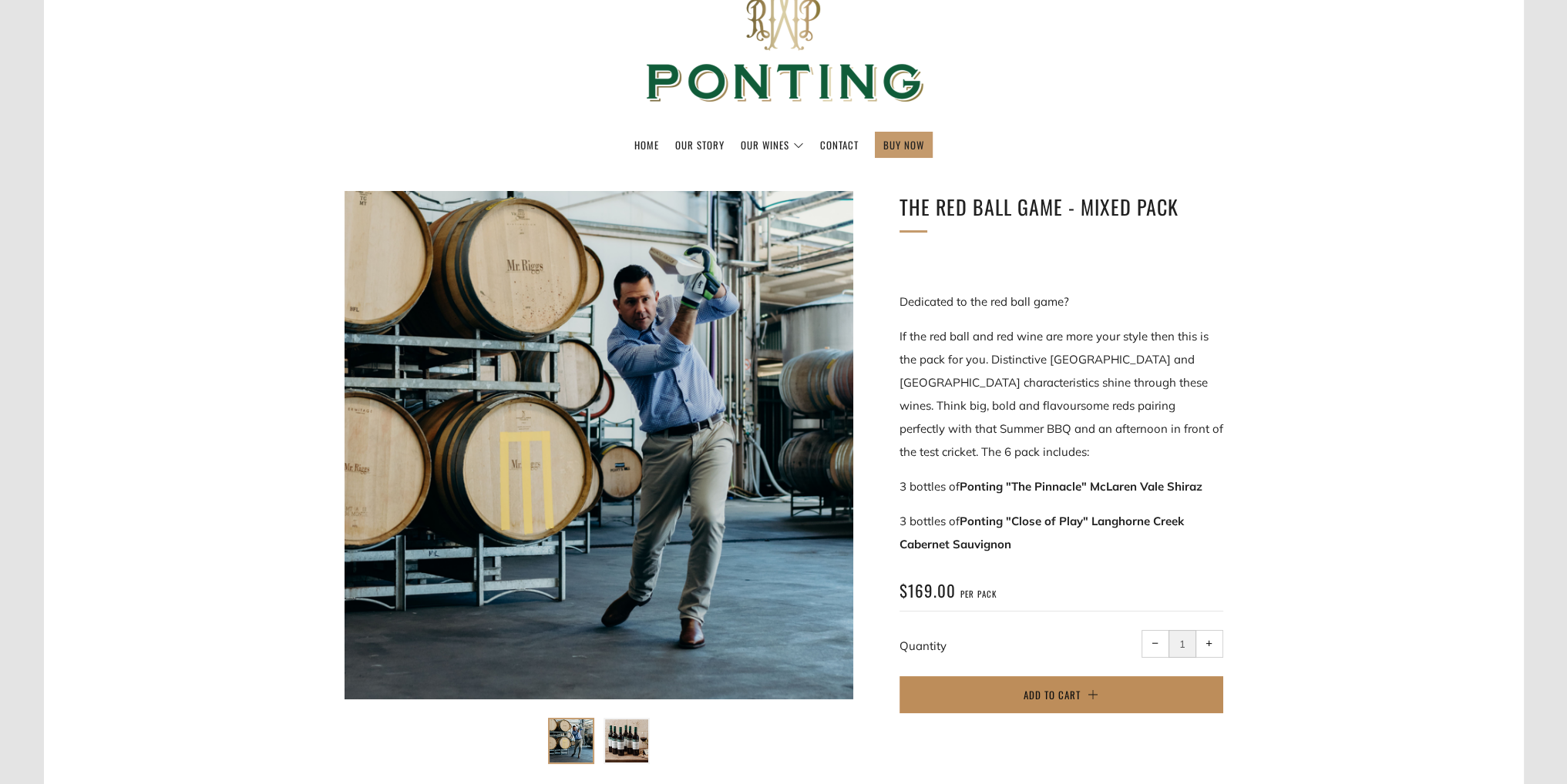
click at [1097, 694] on button "Add to Cart" at bounding box center [1062, 695] width 324 height 37
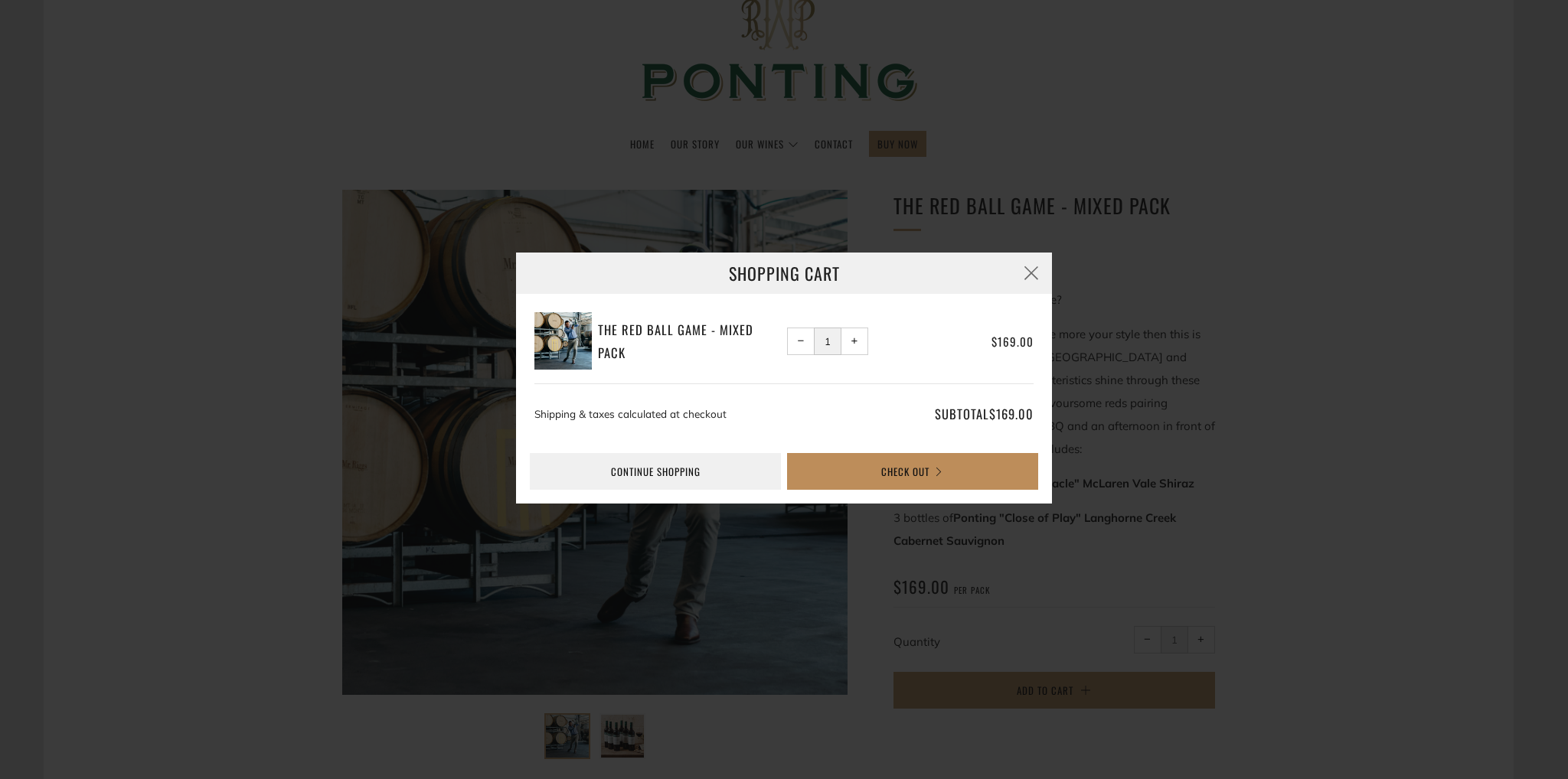
click at [915, 463] on button "Check Out" at bounding box center [912, 472] width 251 height 37
click at [933, 467] on button "Check Out" at bounding box center [912, 472] width 251 height 37
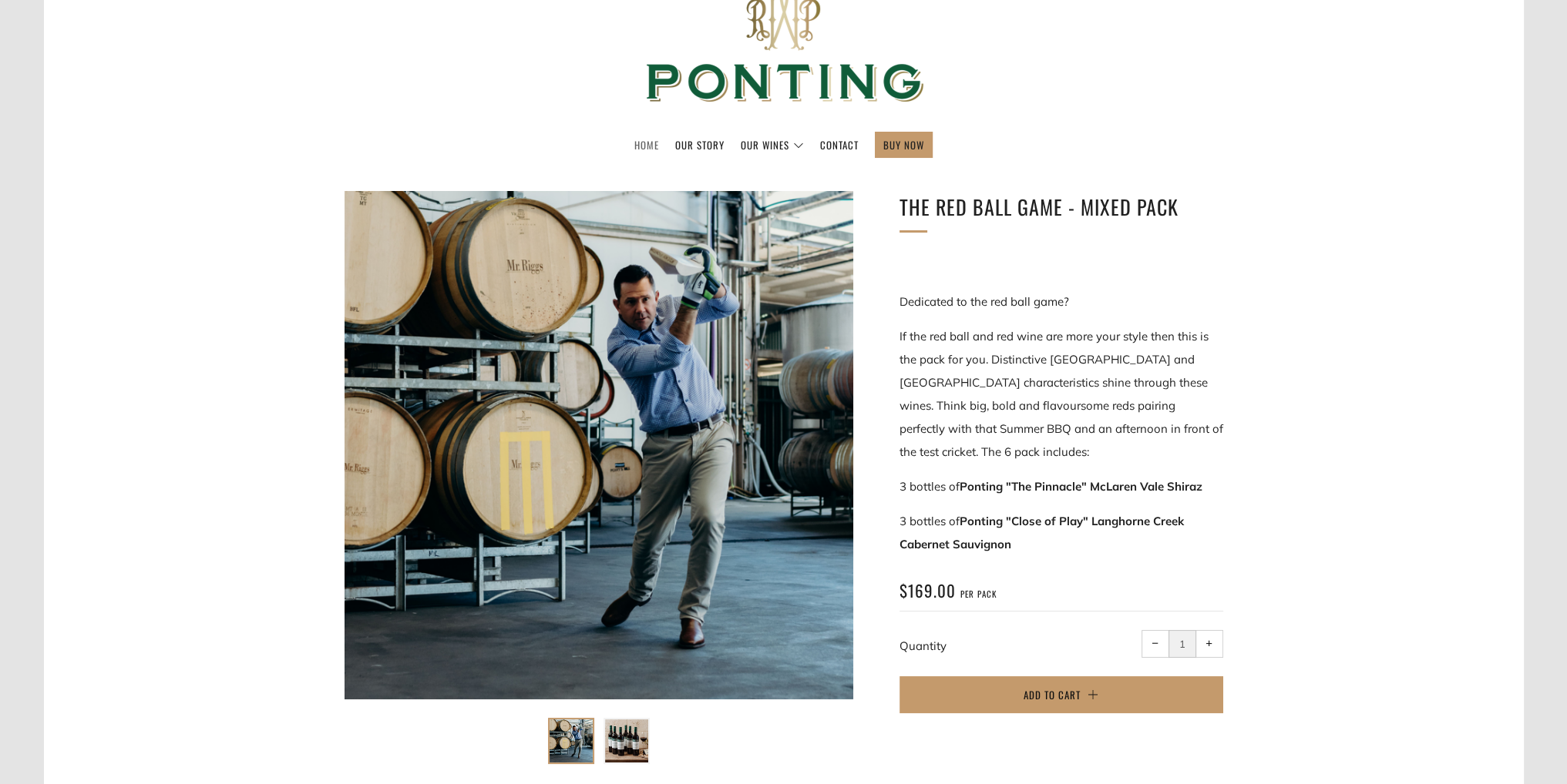
click at [644, 141] on link "Home" at bounding box center [646, 144] width 25 height 25
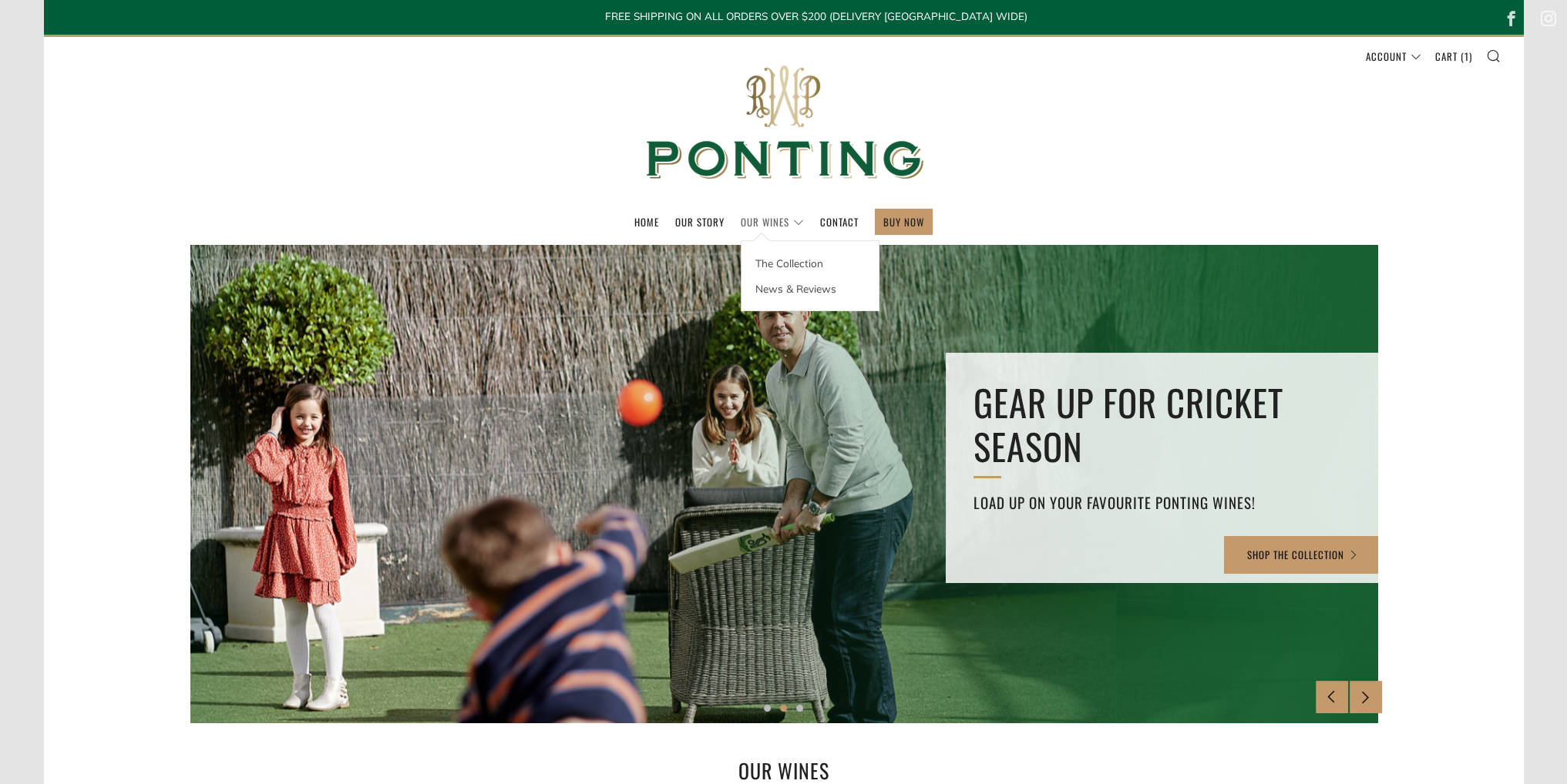
click at [772, 223] on link "Our Wines" at bounding box center [772, 222] width 64 height 25
